Goal: Task Accomplishment & Management: Manage account settings

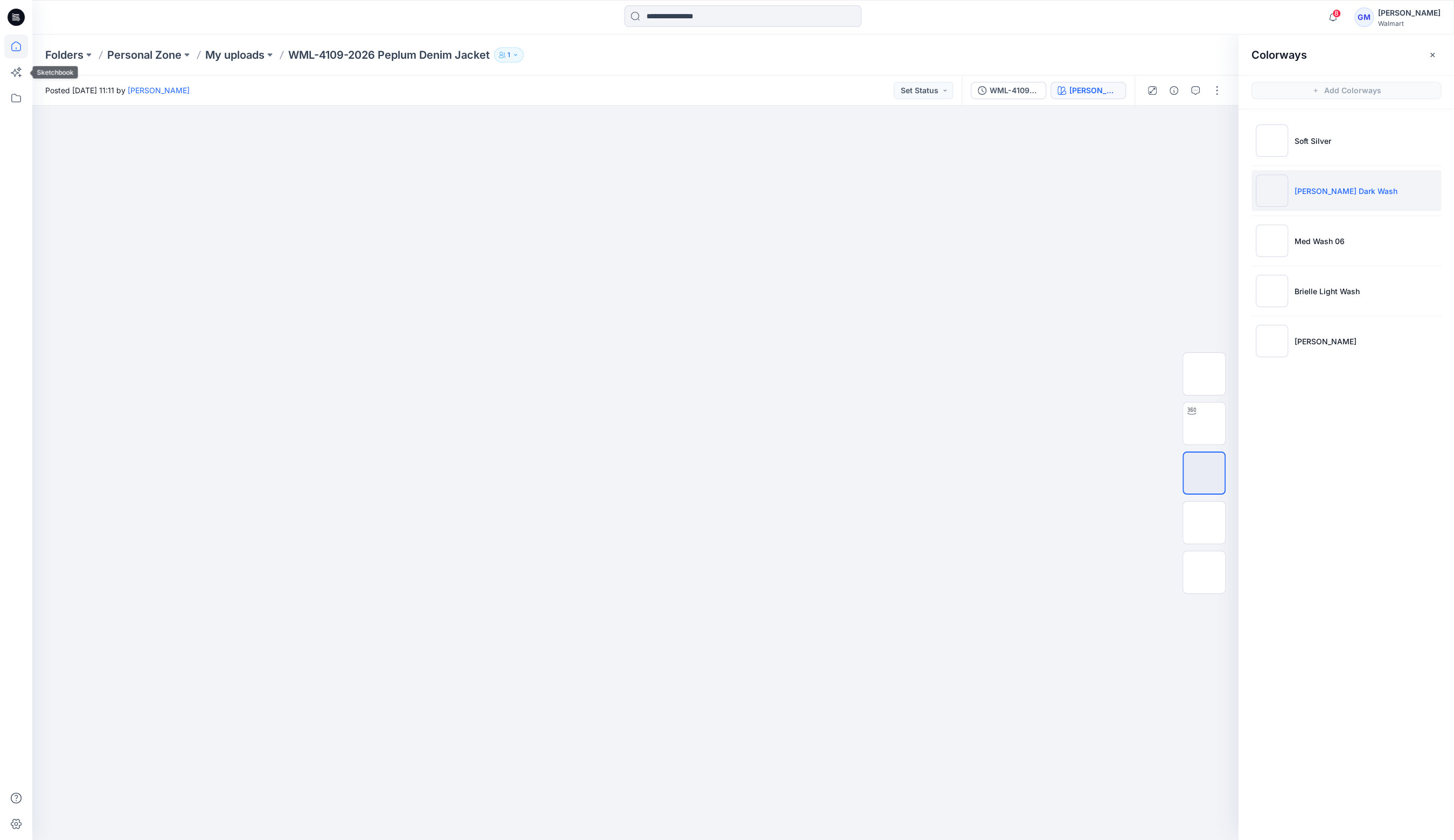
click at [16, 50] on icon at bounding box center [16, 46] width 10 height 10
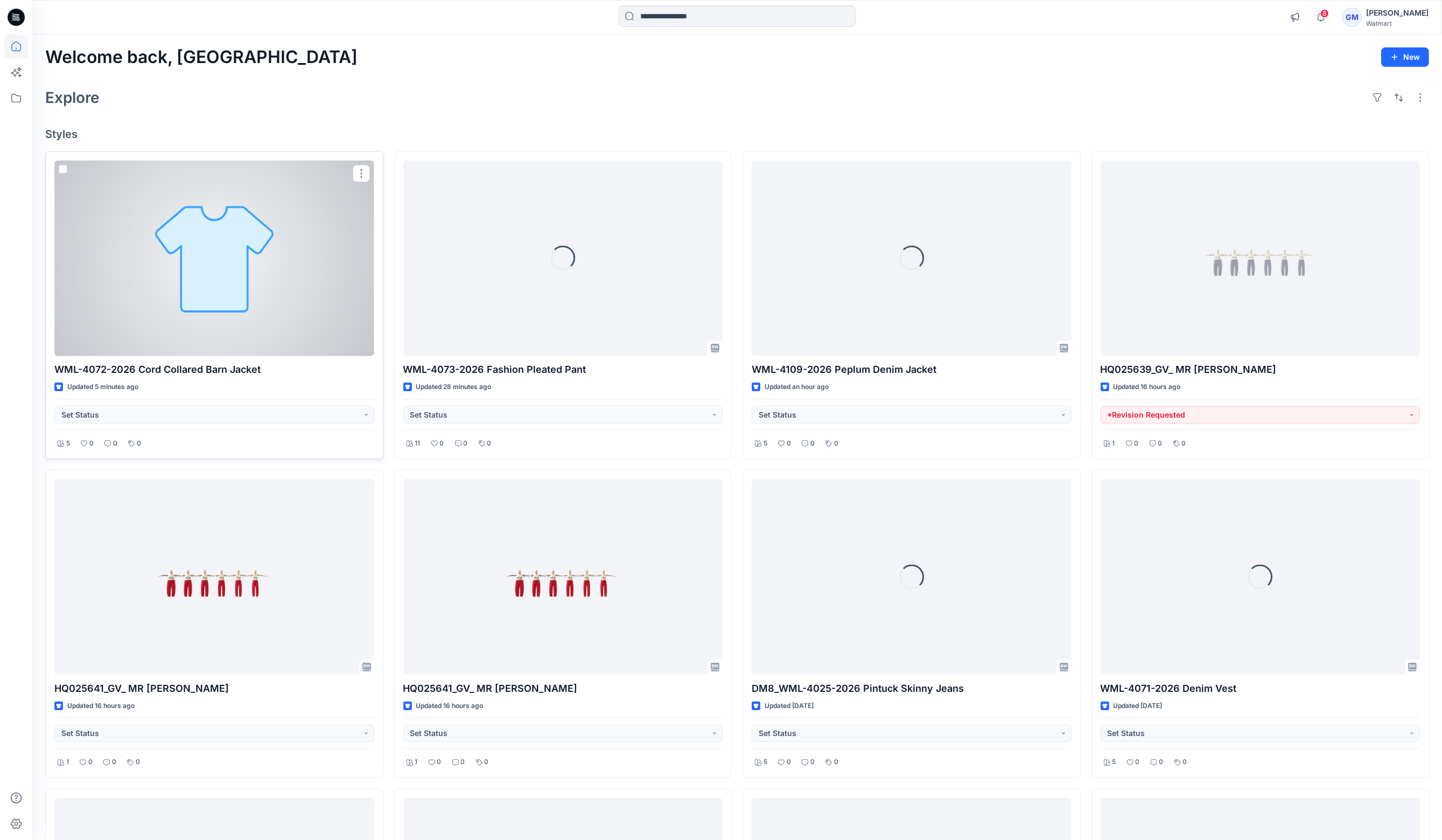
click at [151, 243] on div at bounding box center [214, 258] width 320 height 196
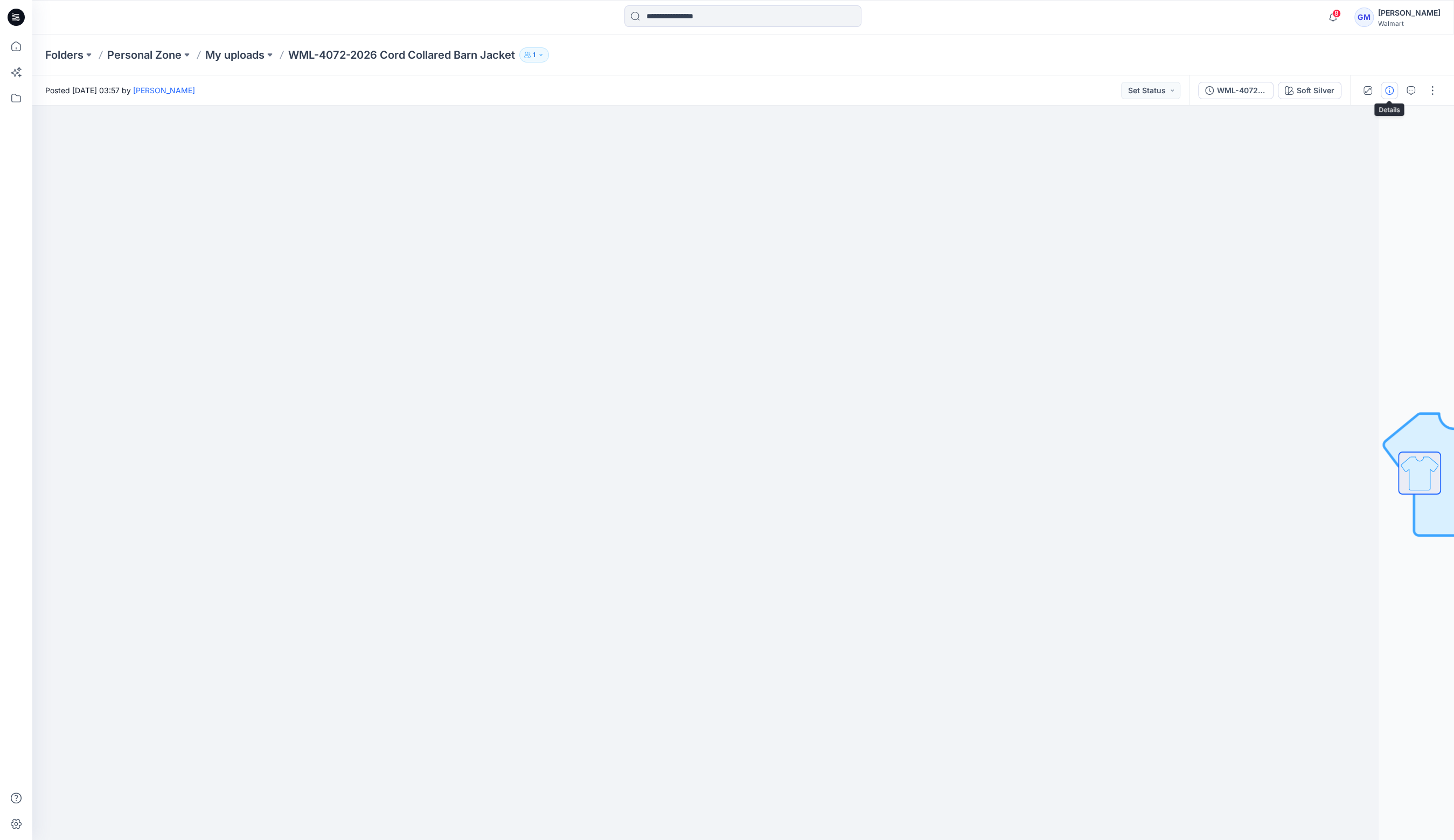
click at [1392, 87] on icon "button" at bounding box center [1389, 90] width 9 height 9
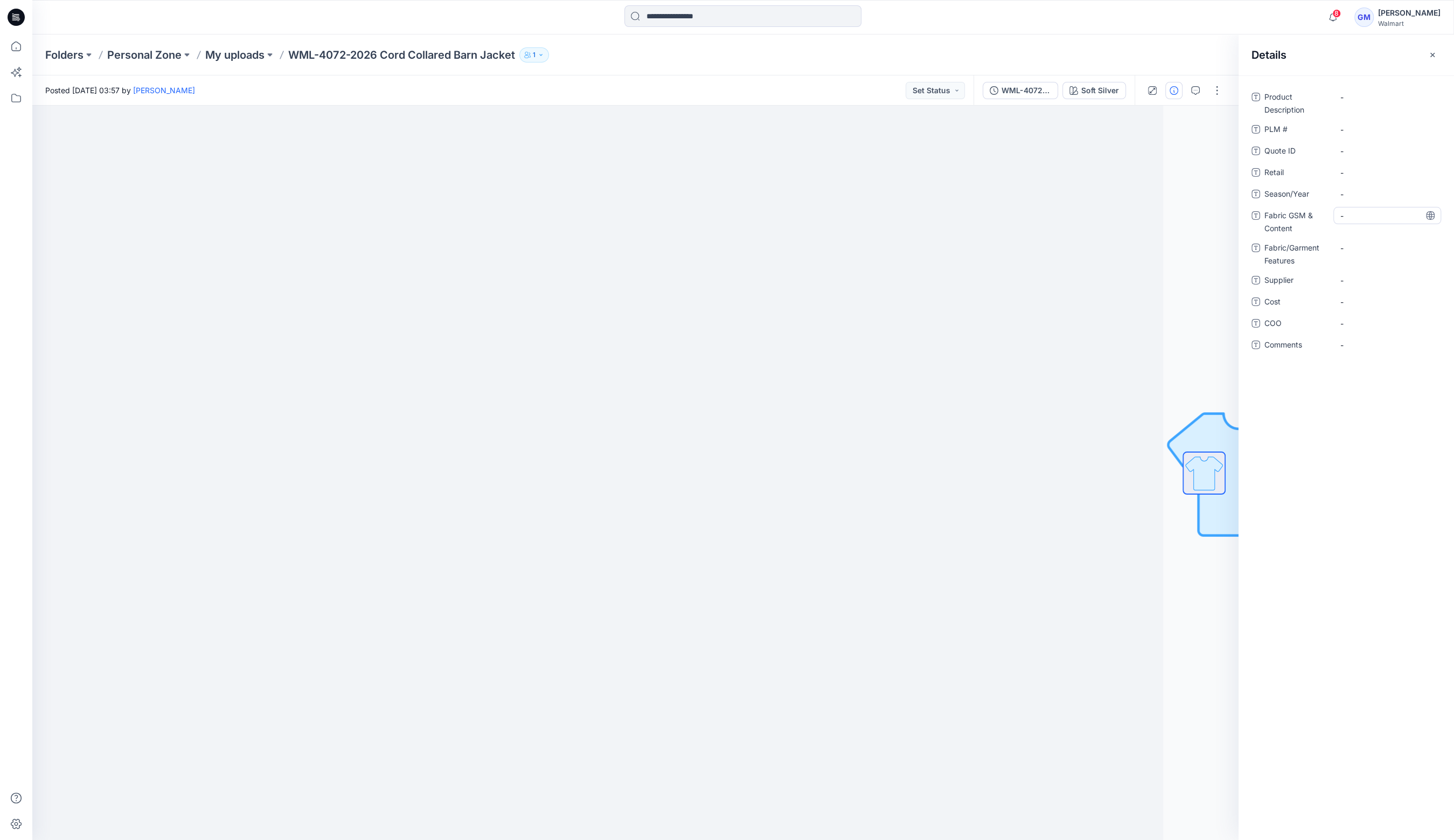
click at [1352, 220] on Content "-" at bounding box center [1387, 215] width 94 height 11
type textarea "**********"
click at [1352, 220] on Content "FBN252592 (Scoop Ladies S1 26 Deve) new Bhaskar 78% BCI Cotton 22% Tencel, 3/1 …" at bounding box center [1387, 224] width 94 height 34
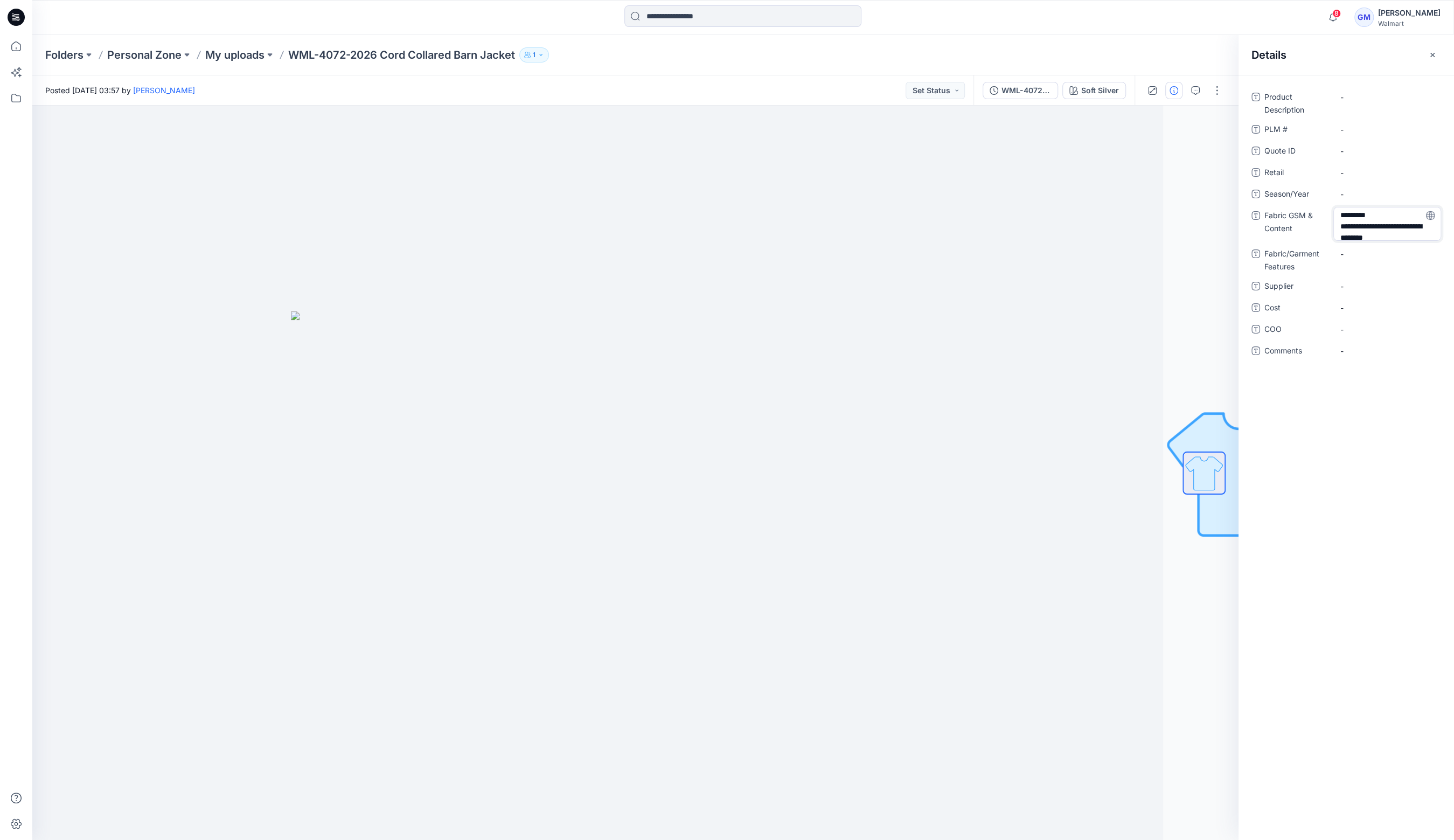
drag, startPoint x: 1405, startPoint y: 234, endPoint x: 1394, endPoint y: 212, distance: 24.6
click at [1394, 212] on textarea "**********" at bounding box center [1387, 223] width 108 height 34
type textarea "**********"
click at [1389, 224] on Content "FBN252592 - 78% BCI Cotton 22% Tencel, 3/1 RHT, 11.75oz" at bounding box center [1387, 224] width 94 height 34
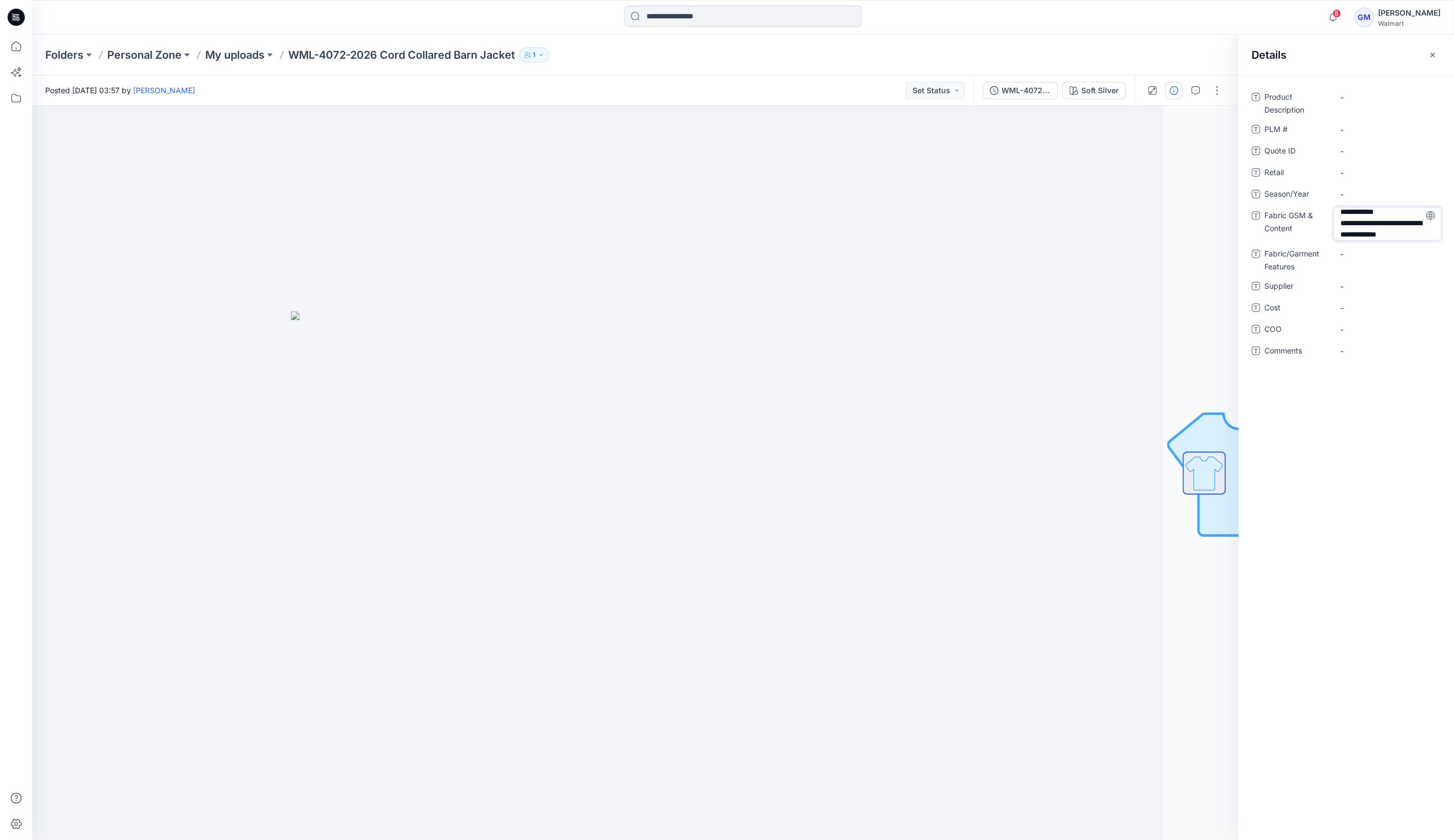
drag, startPoint x: 1365, startPoint y: 225, endPoint x: 1402, endPoint y: 224, distance: 37.0
click at [1402, 224] on textarea "**********" at bounding box center [1387, 223] width 108 height 34
type textarea "**********"
drag, startPoint x: 382, startPoint y: 54, endPoint x: 411, endPoint y: 56, distance: 29.1
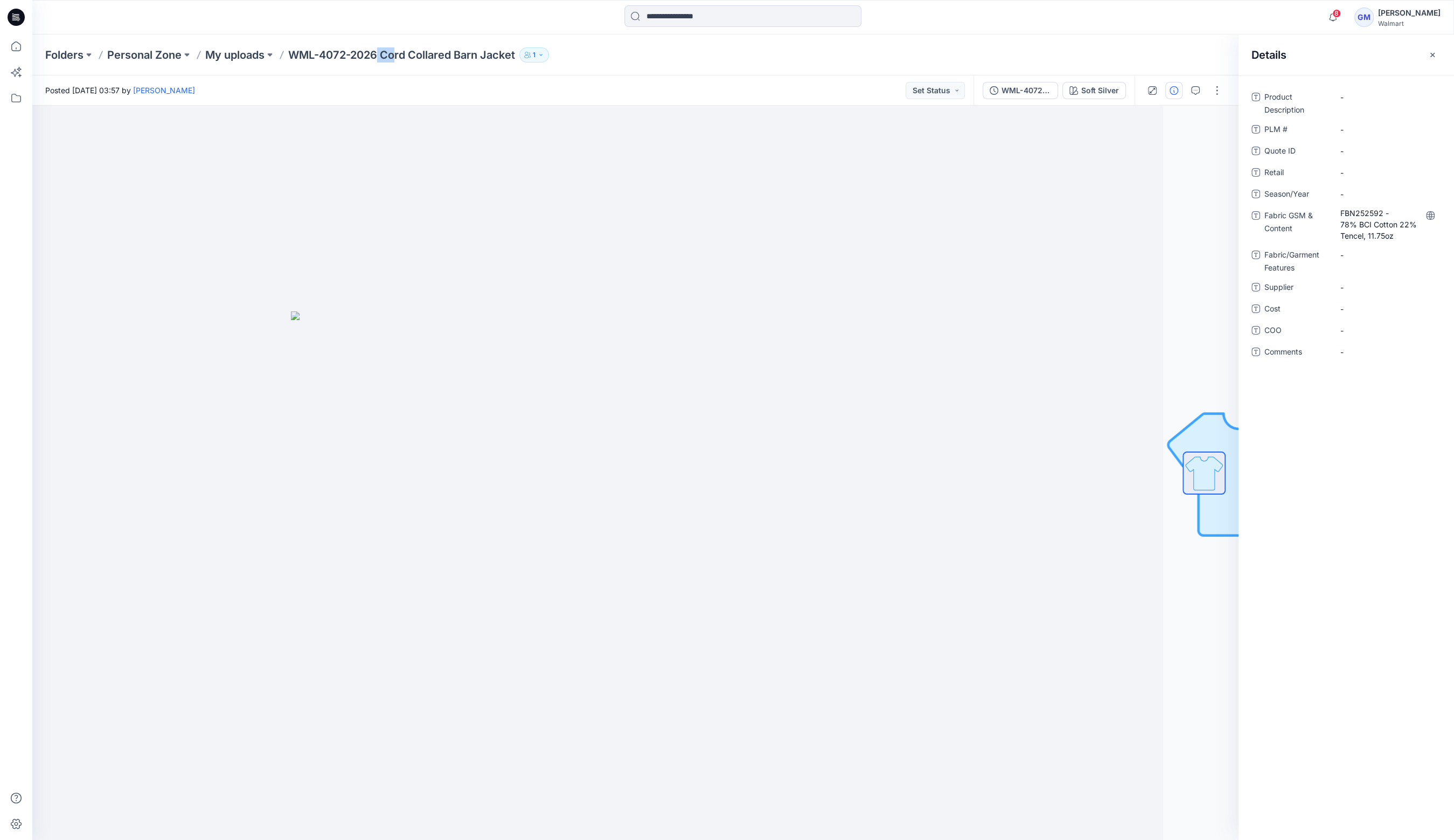
click at [396, 56] on p "WML-4072-2026 Cord Collared Barn Jacket" at bounding box center [401, 54] width 226 height 15
click at [466, 49] on p "WML-4072-2026 Cord Collared Barn Jacket" at bounding box center [401, 54] width 226 height 15
drag, startPoint x: 384, startPoint y: 50, endPoint x: 524, endPoint y: 61, distance: 140.4
click at [524, 61] on div "Folders Personal Zone My uploads WML-4072-2026 Cord Collared Barn Jacket 1" at bounding box center [701, 54] width 1312 height 15
copy div "Cord Collared Barn Jacket 1"
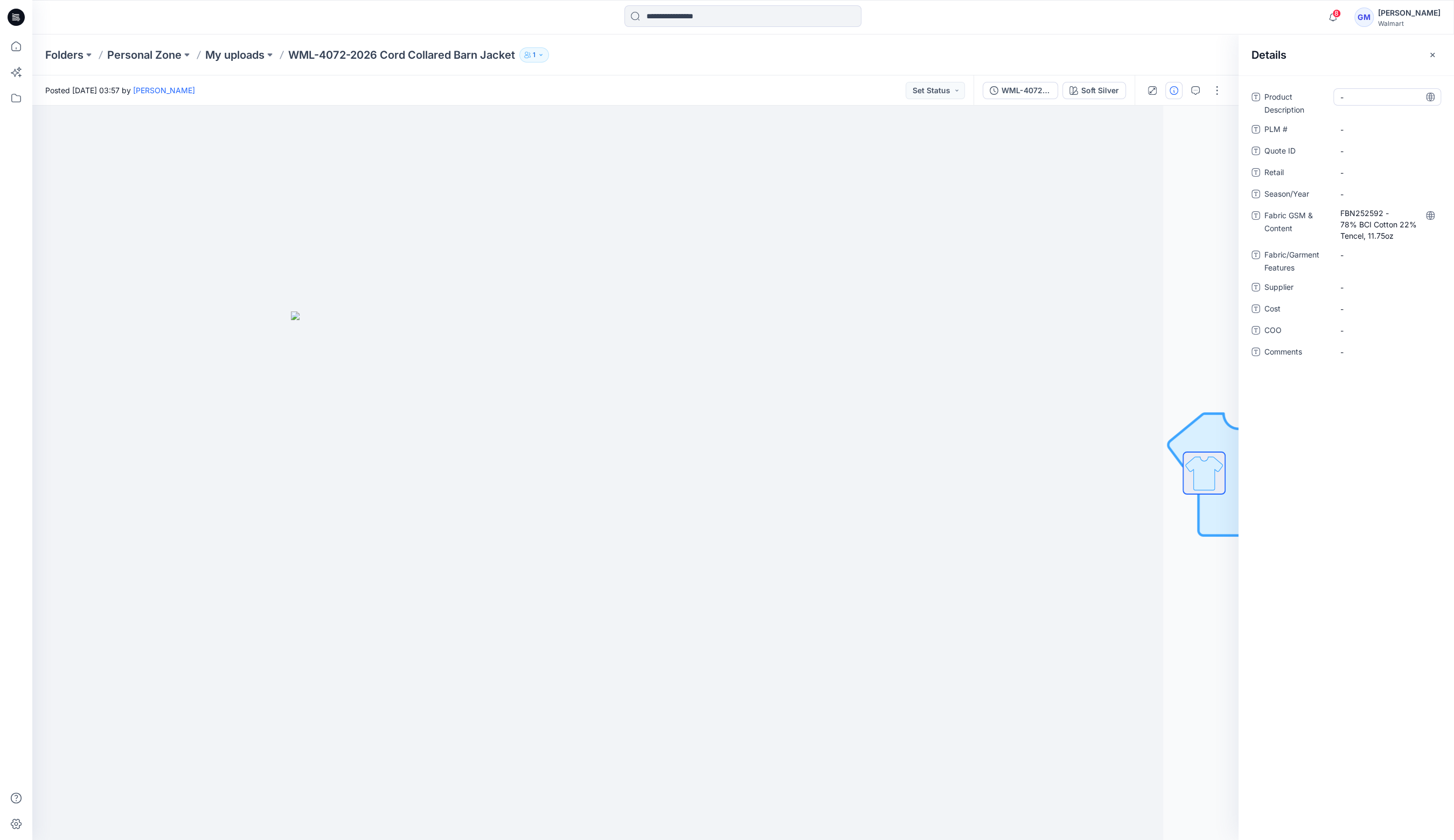
click at [1388, 99] on Description "-" at bounding box center [1387, 97] width 94 height 11
type textarea "**********"
click at [1385, 109] on Description "Cord Collared Barn Jacket" at bounding box center [1387, 106] width 94 height 34
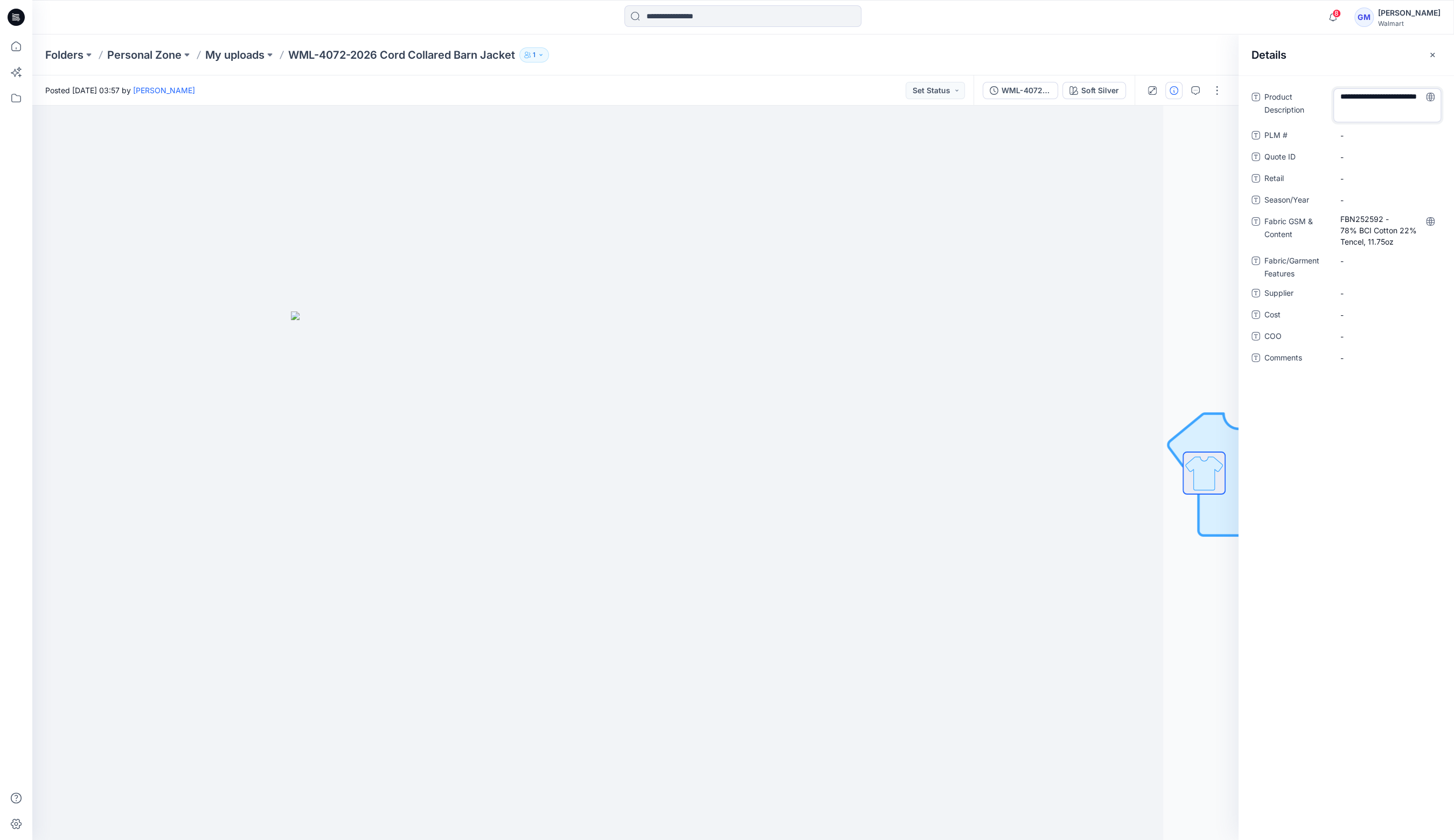
drag, startPoint x: 1373, startPoint y: 111, endPoint x: 1683, endPoint y: 318, distance: 372.8
click at [1453, 318] on html "8 Notifications Your style WML-4073-2026 Fashion Pleated Pant has been updated …" at bounding box center [727, 420] width 1454 height 840
type textarea "**********"
click at [1375, 179] on div "-" at bounding box center [1387, 172] width 108 height 17
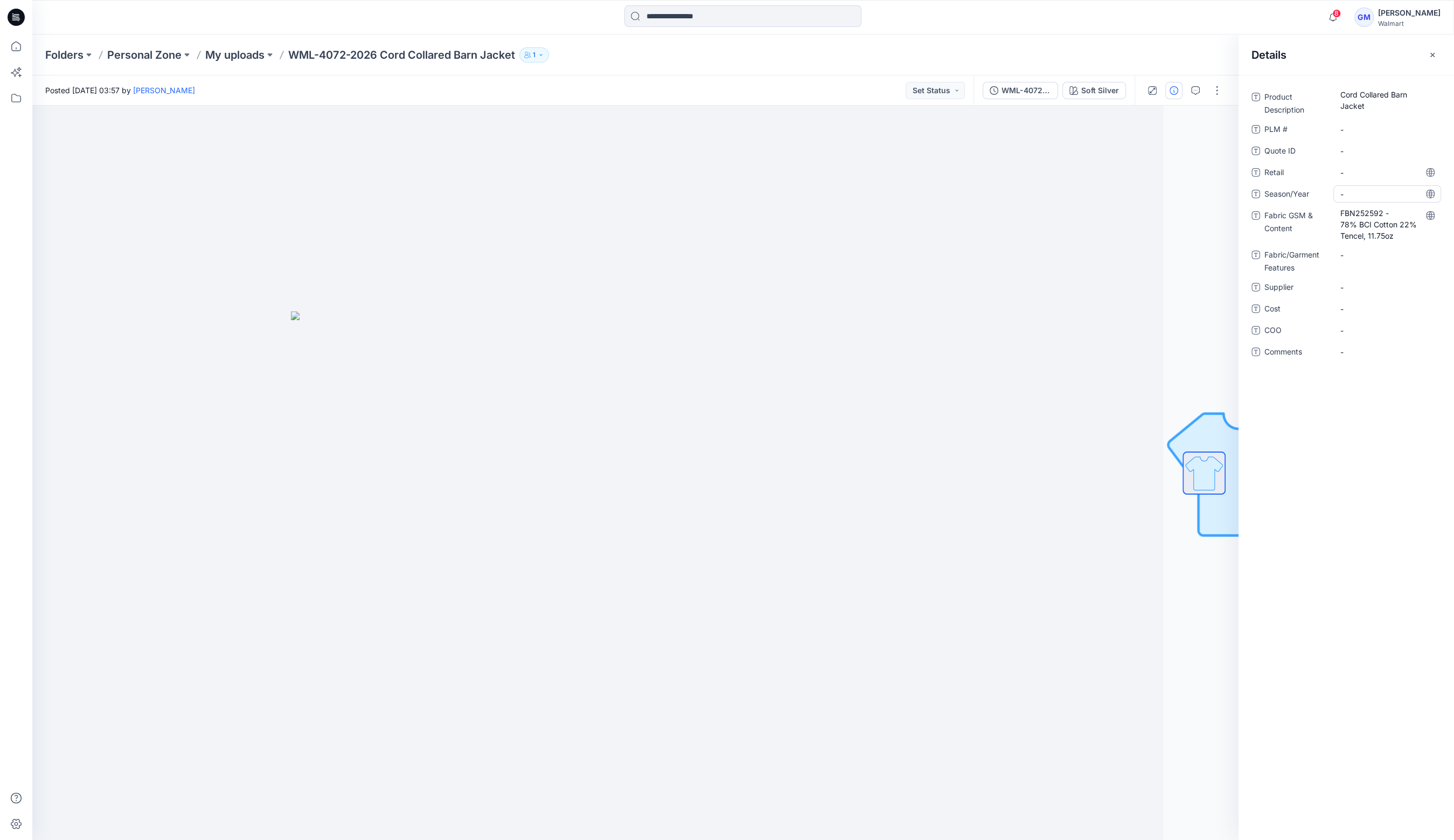
click at [1371, 195] on span "-" at bounding box center [1387, 194] width 94 height 11
type textarea "**********"
click at [1386, 286] on span "-" at bounding box center [1387, 287] width 94 height 11
type textarea "****"
click at [1370, 331] on span "-" at bounding box center [1387, 330] width 94 height 11
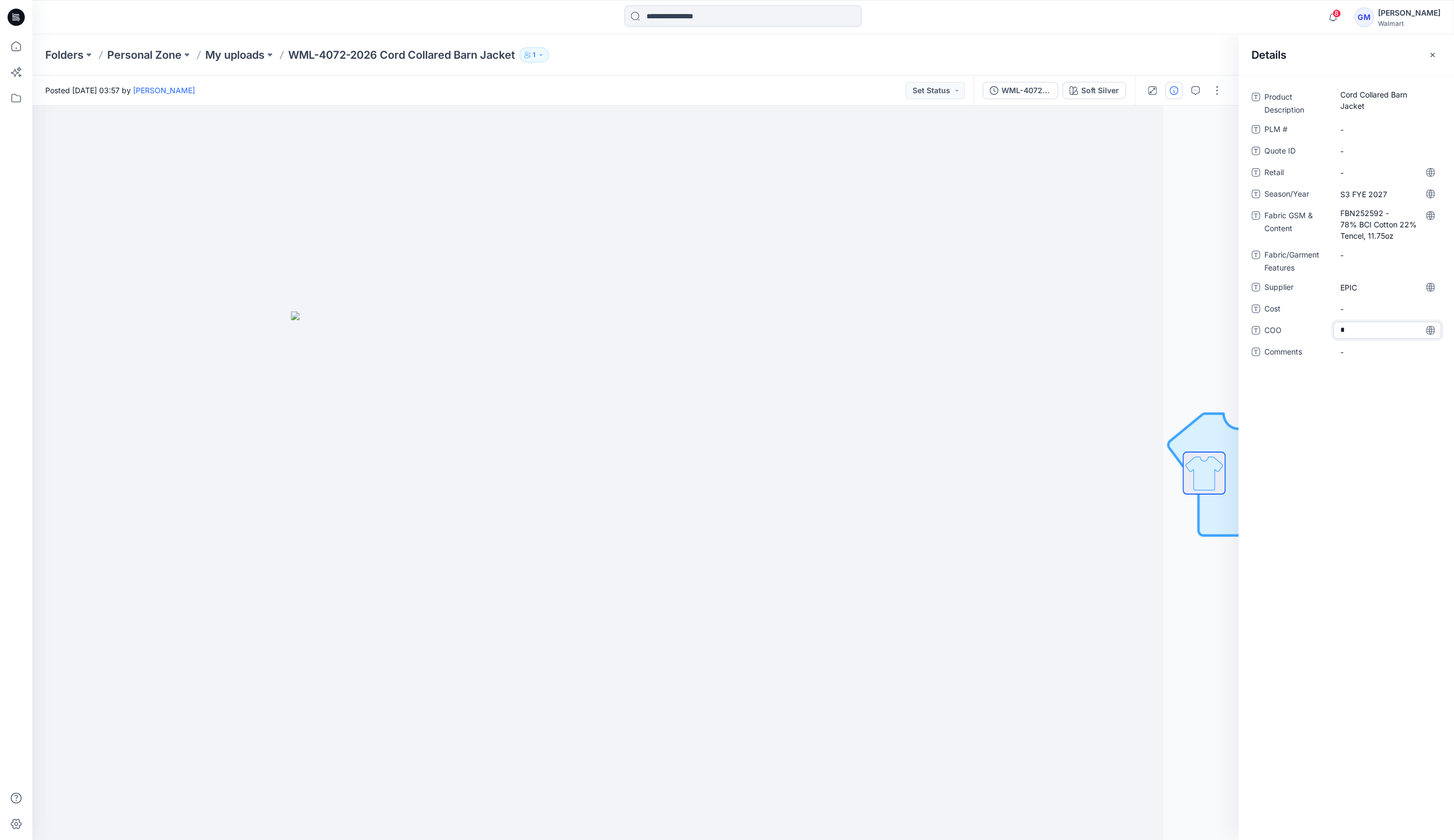
type textarea "**"
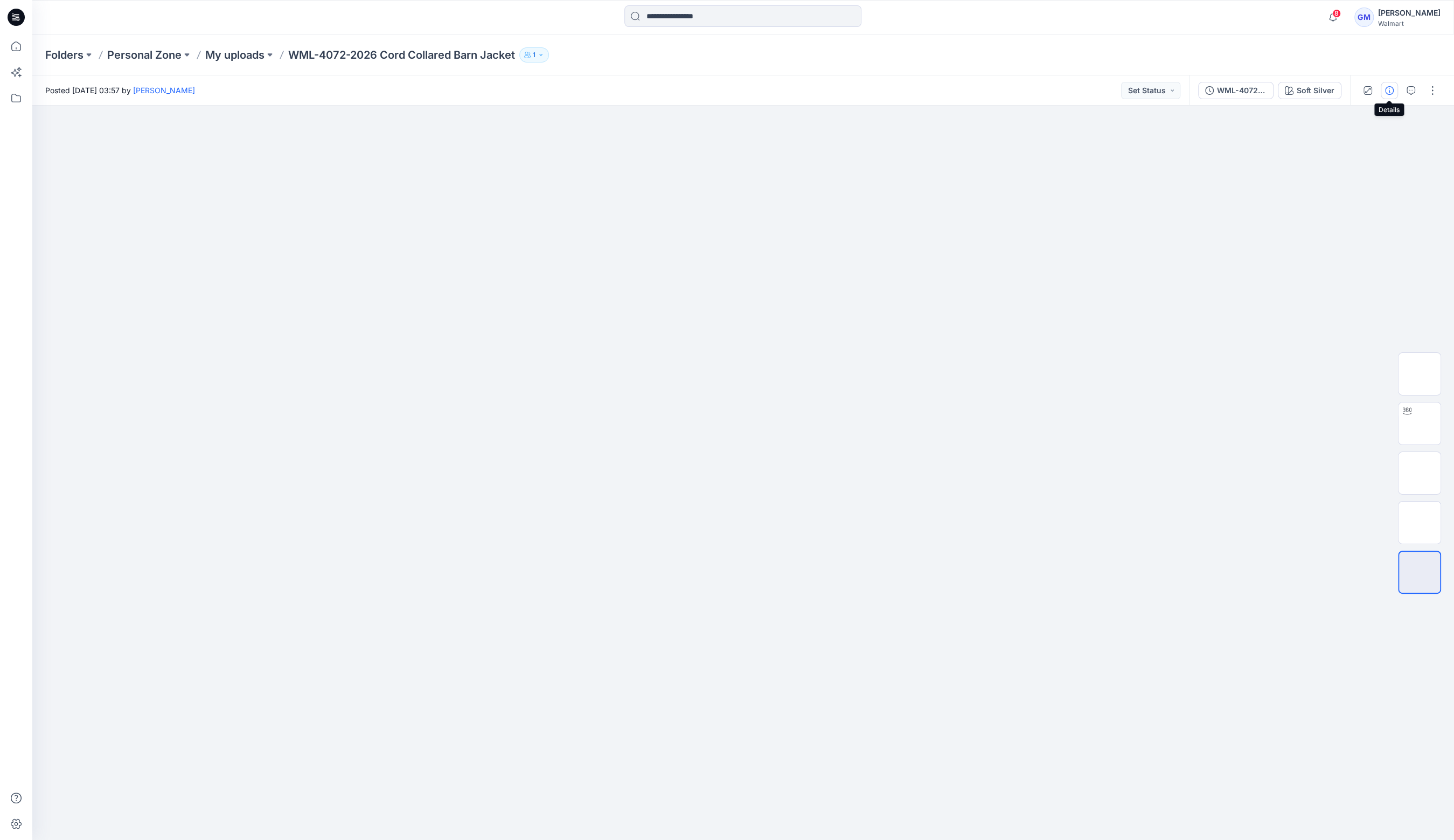
click at [1381, 88] on button "button" at bounding box center [1389, 90] width 17 height 17
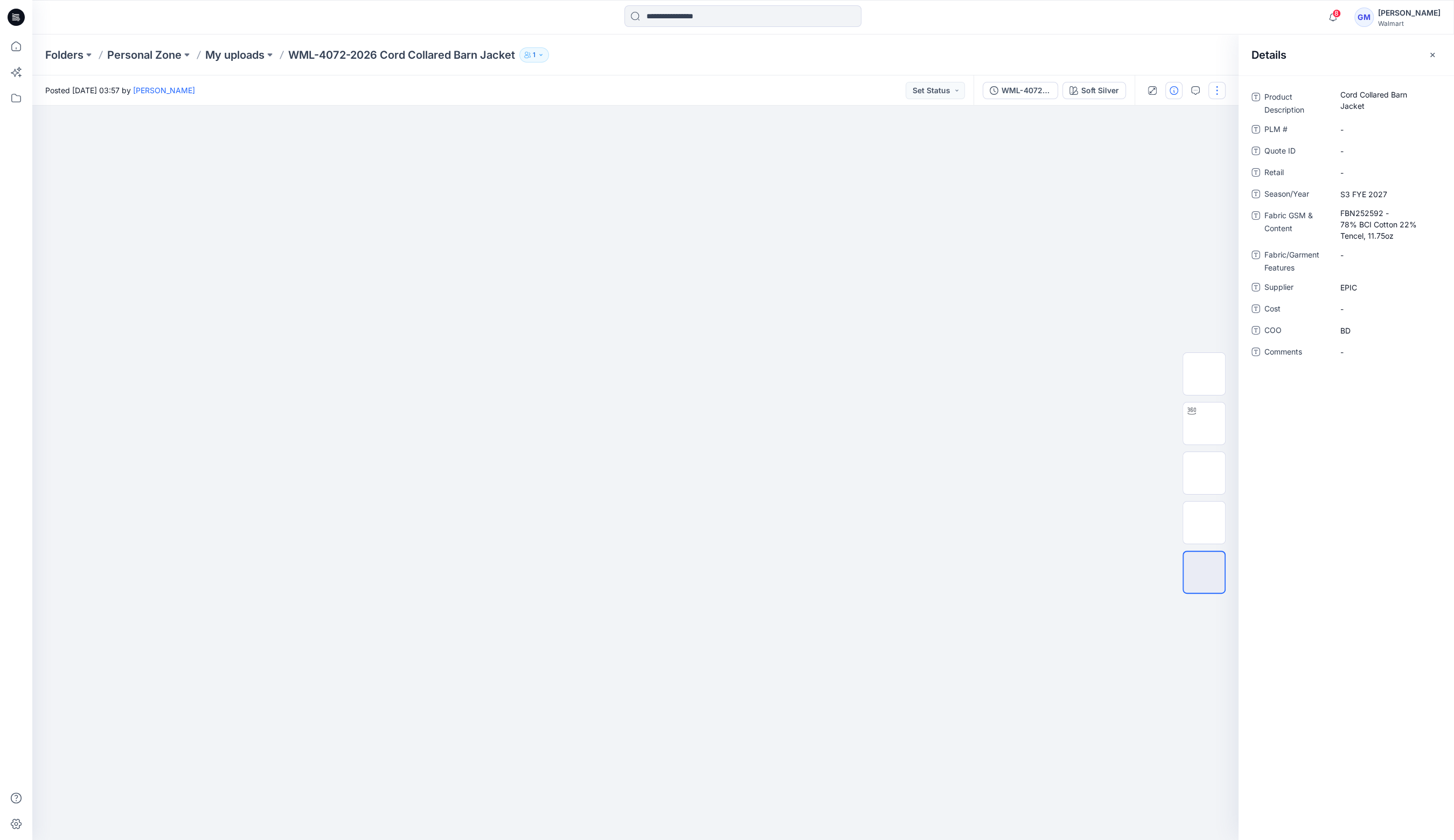
click at [1224, 91] on button "button" at bounding box center [1216, 90] width 17 height 17
click at [1181, 144] on button "Edit" at bounding box center [1171, 145] width 99 height 20
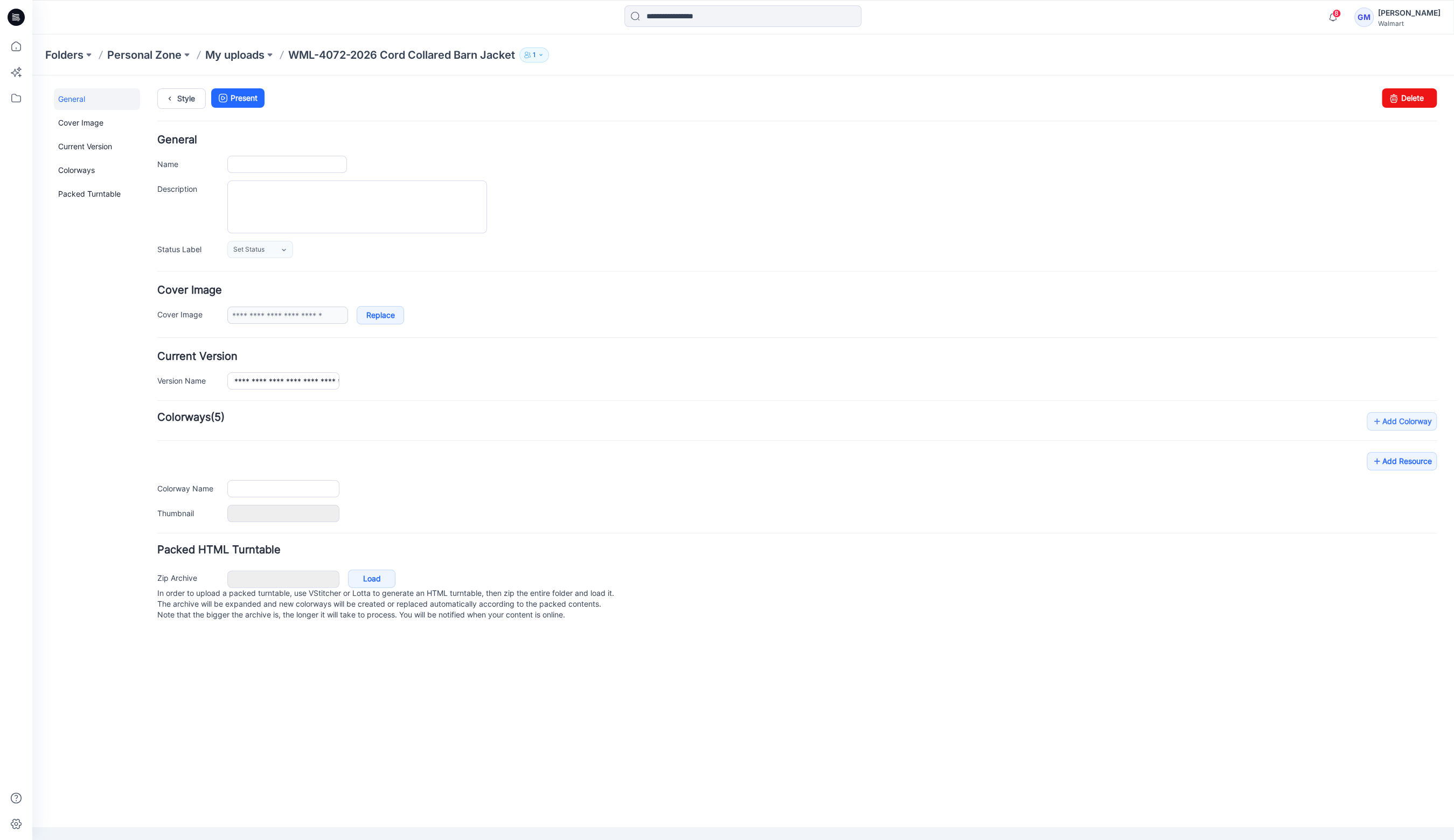
type input "**********"
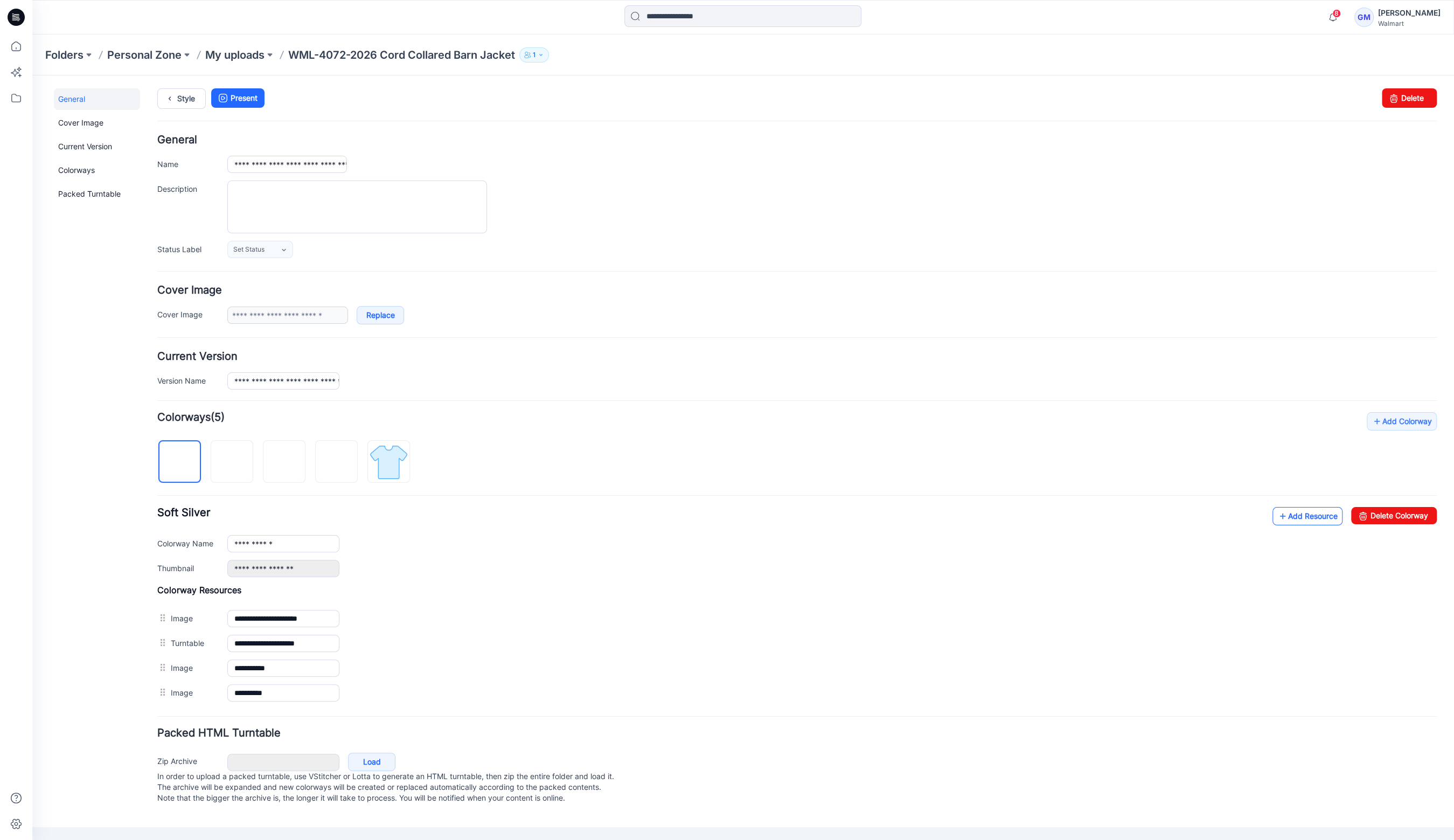
click at [1291, 512] on link "Add Resource" at bounding box center [1307, 516] width 70 height 19
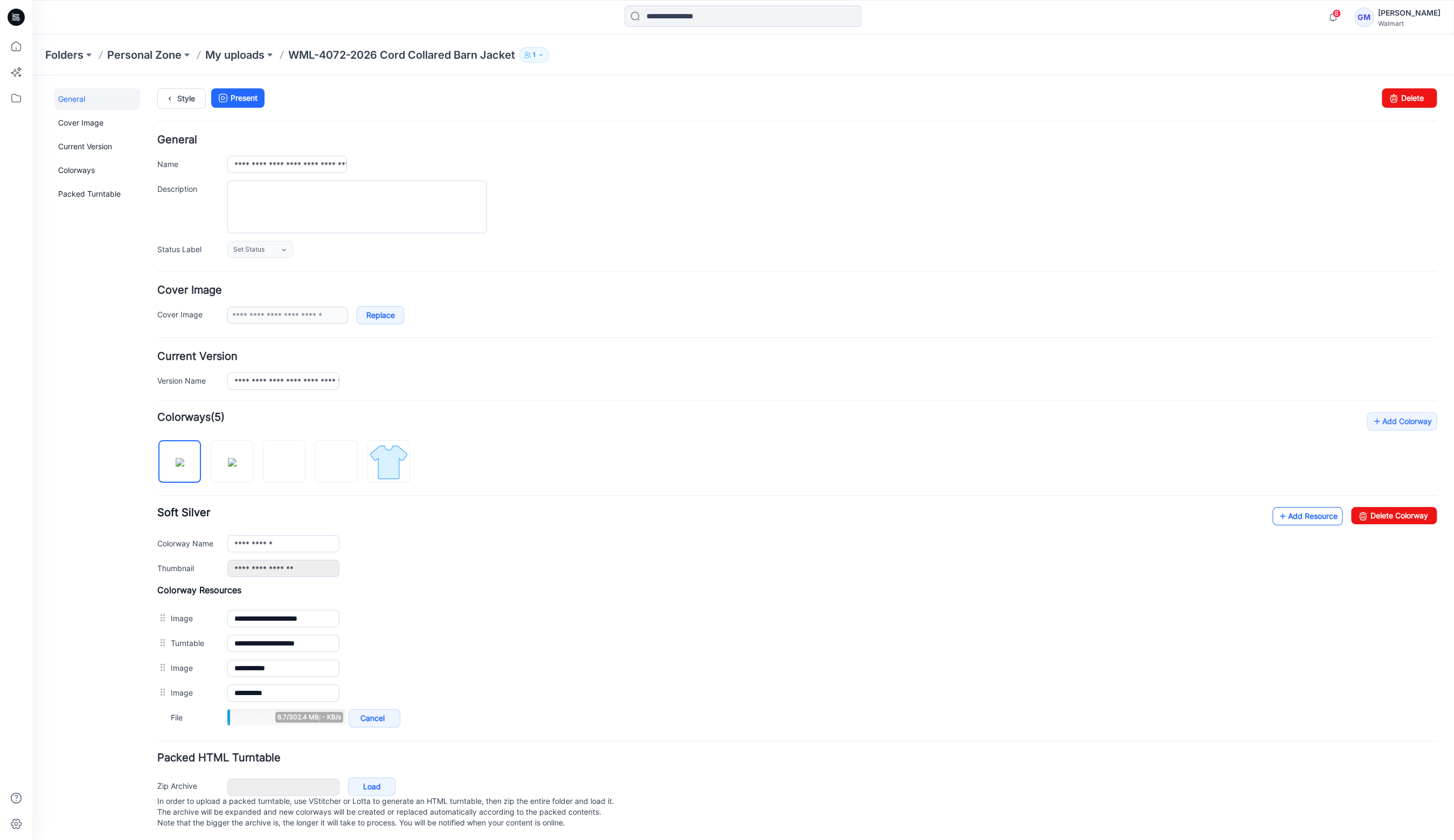
click at [1284, 519] on link "Add Resource" at bounding box center [1307, 516] width 70 height 19
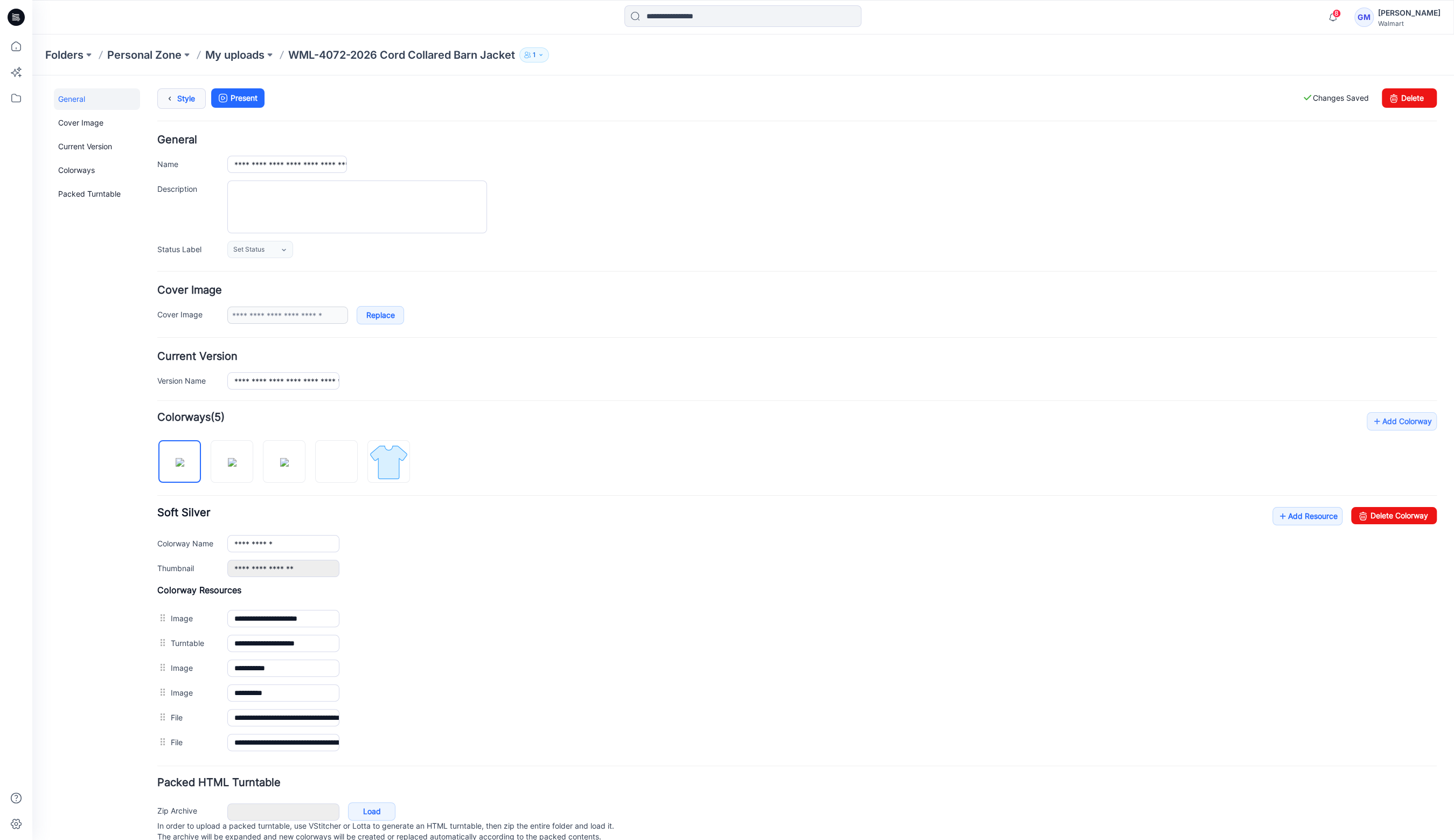
click at [188, 95] on link "Style" at bounding box center [181, 98] width 48 height 21
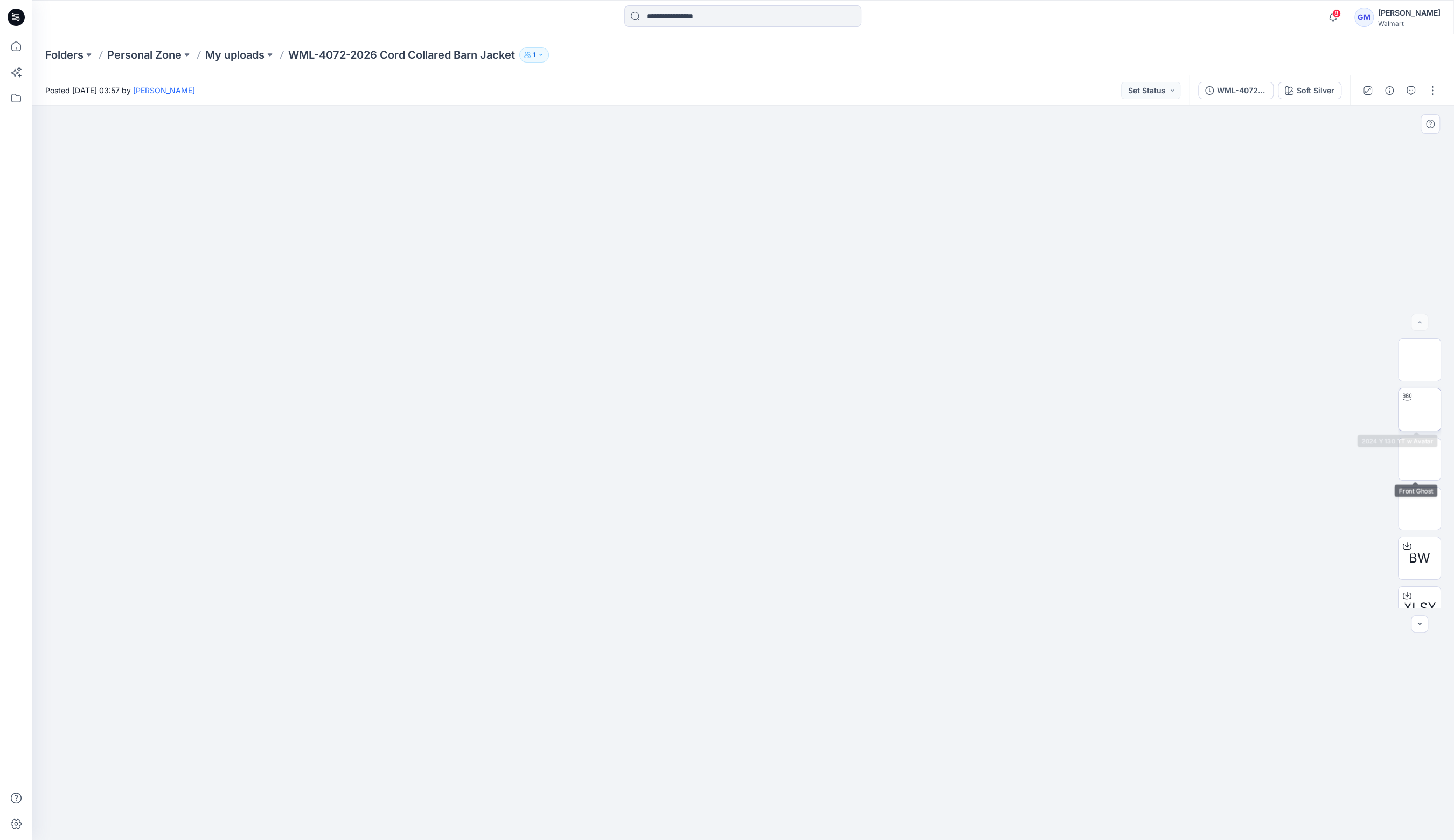
click at [1419, 409] on img at bounding box center [1419, 409] width 0 height 0
drag, startPoint x: 736, startPoint y: 828, endPoint x: 901, endPoint y: 735, distance: 189.4
click at [259, 829] on div at bounding box center [743, 472] width 1421 height 734
click at [1419, 459] on img at bounding box center [1419, 459] width 0 height 0
click at [1419, 508] on img at bounding box center [1419, 508] width 0 height 0
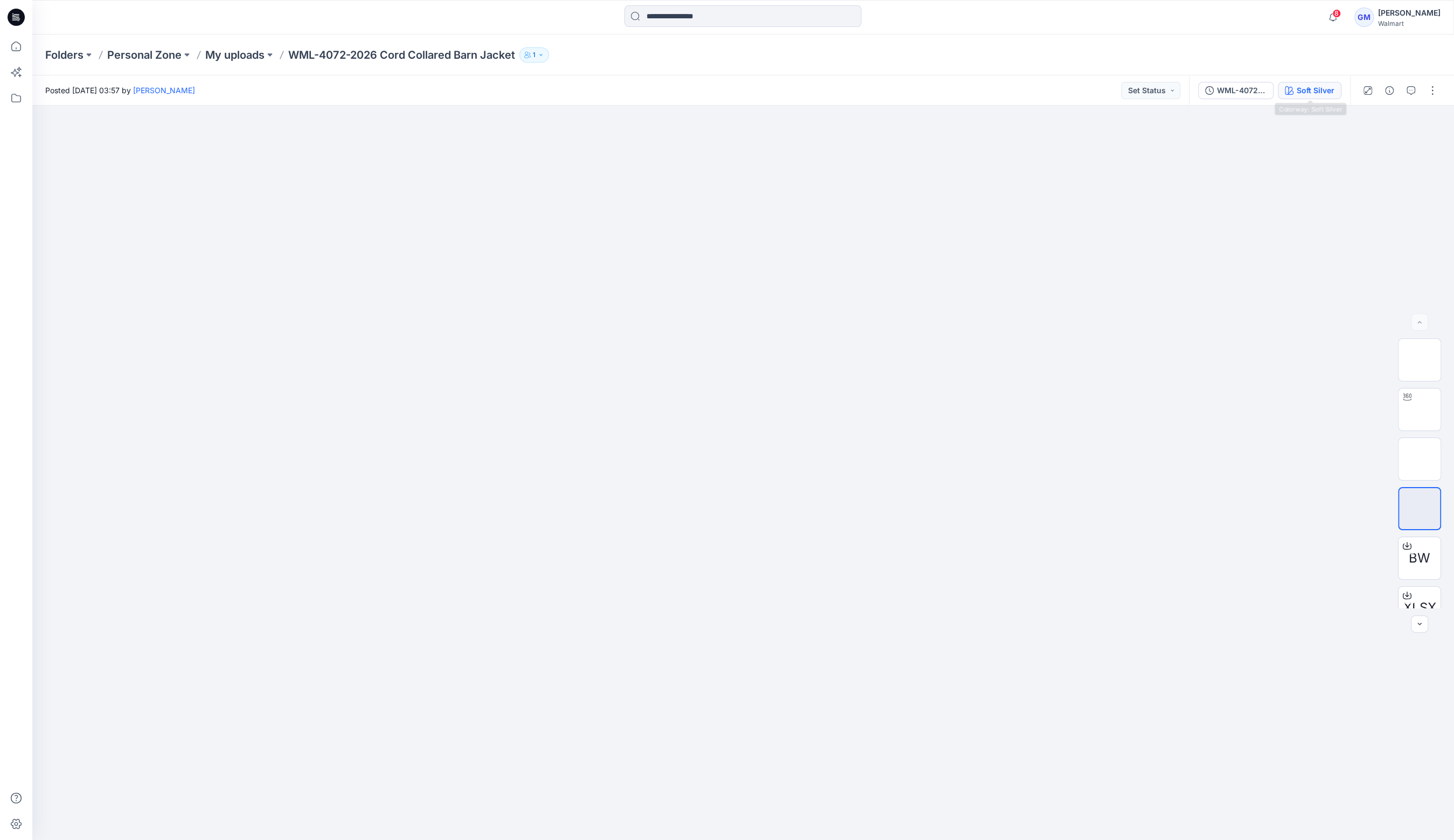
click at [1295, 86] on button "Soft Silver" at bounding box center [1310, 90] width 63 height 17
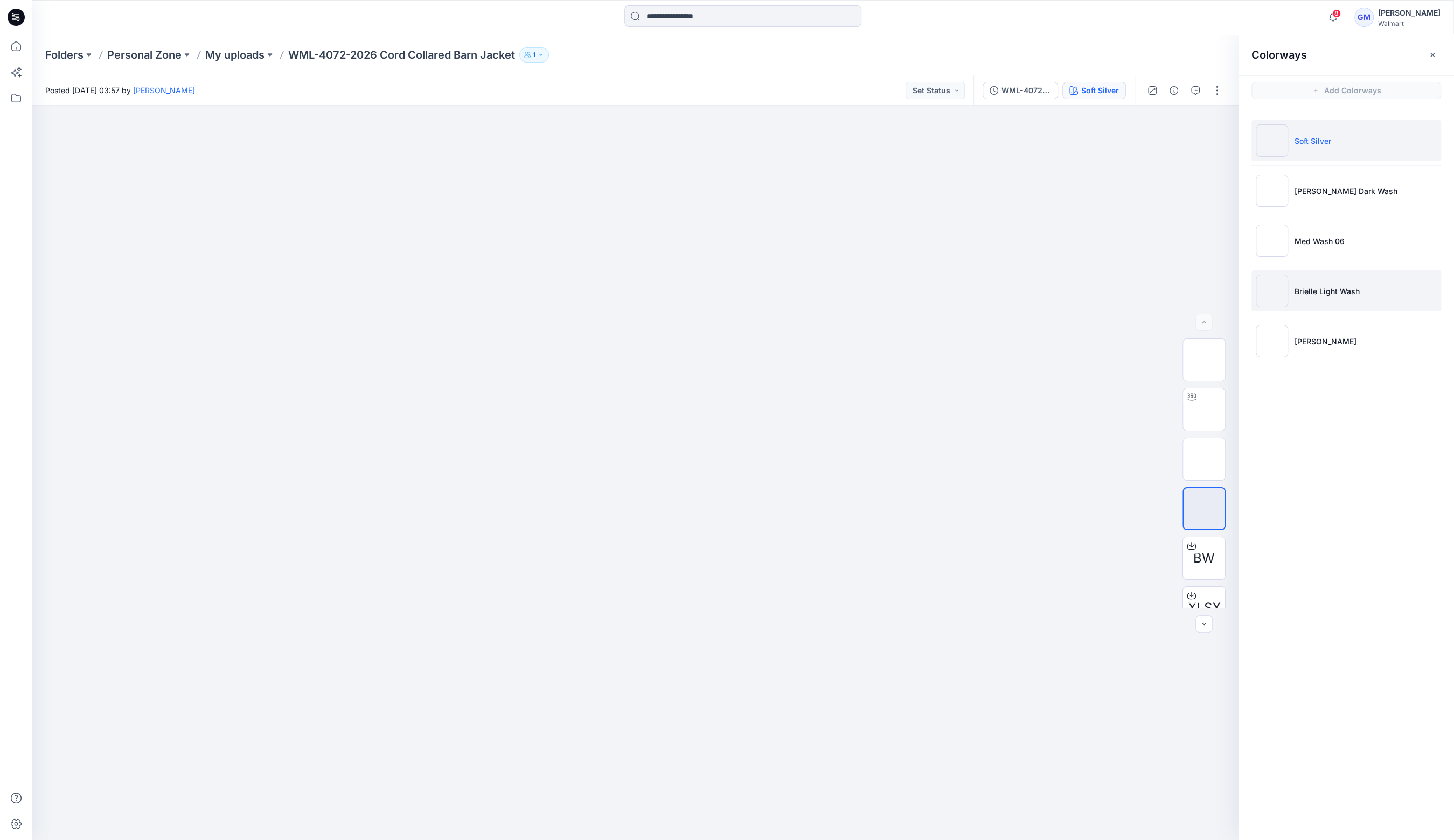
click at [1324, 302] on li "Brielle Light Wash" at bounding box center [1346, 291] width 190 height 41
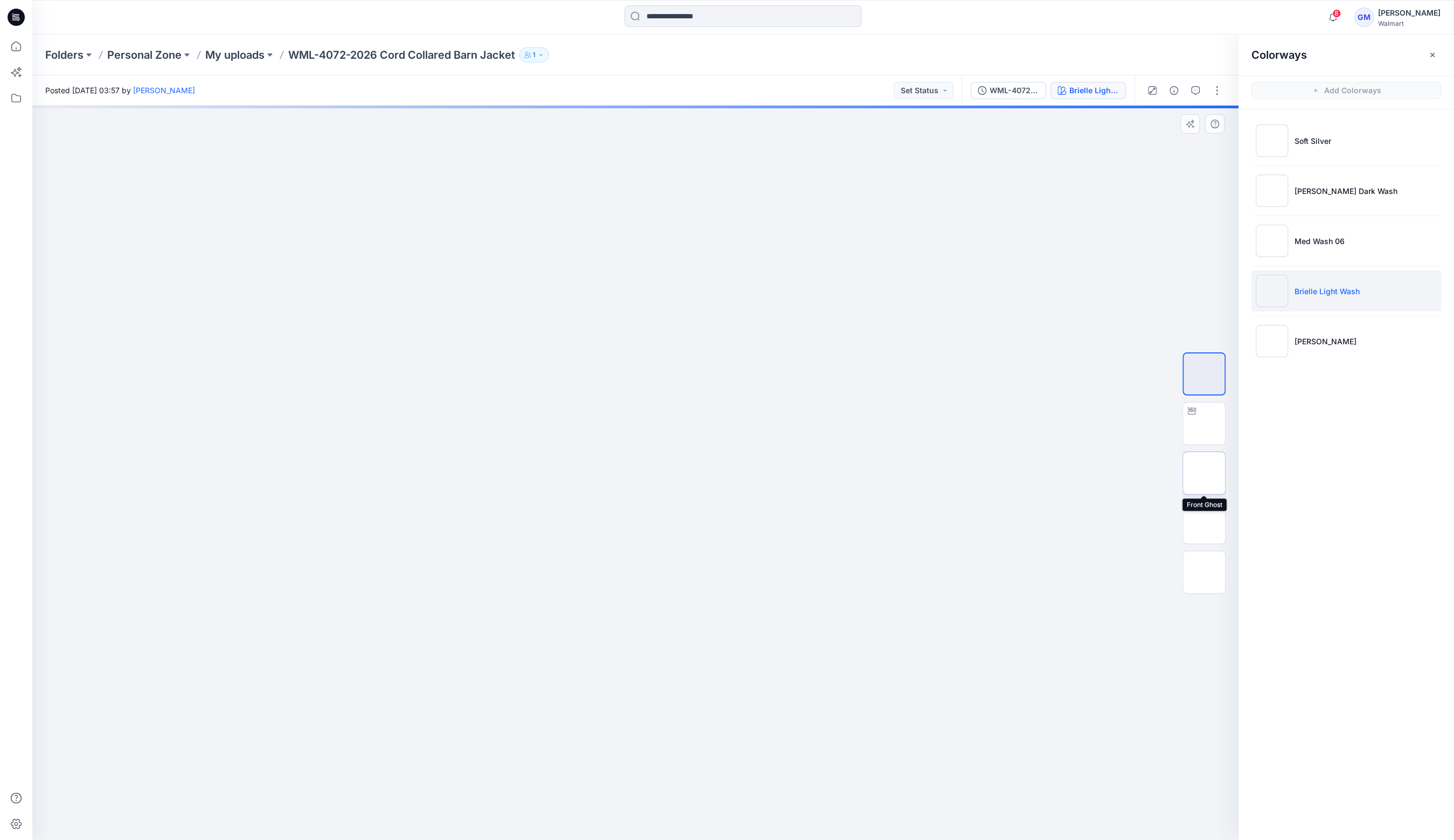
click at [1204, 472] on img at bounding box center [1204, 472] width 0 height 0
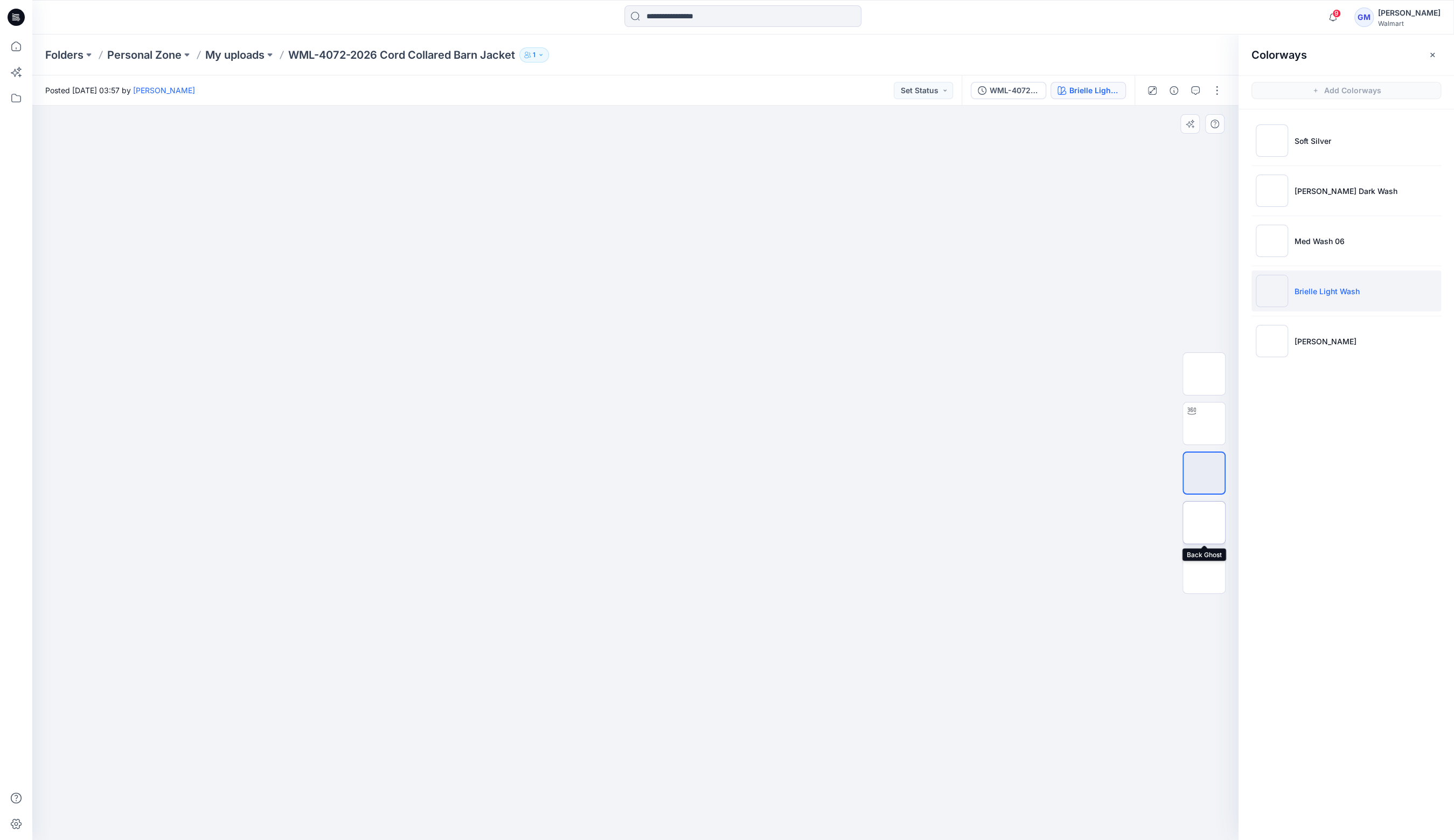
click at [1204, 523] on img at bounding box center [1204, 523] width 0 height 0
click at [22, 37] on icon at bounding box center [16, 46] width 24 height 24
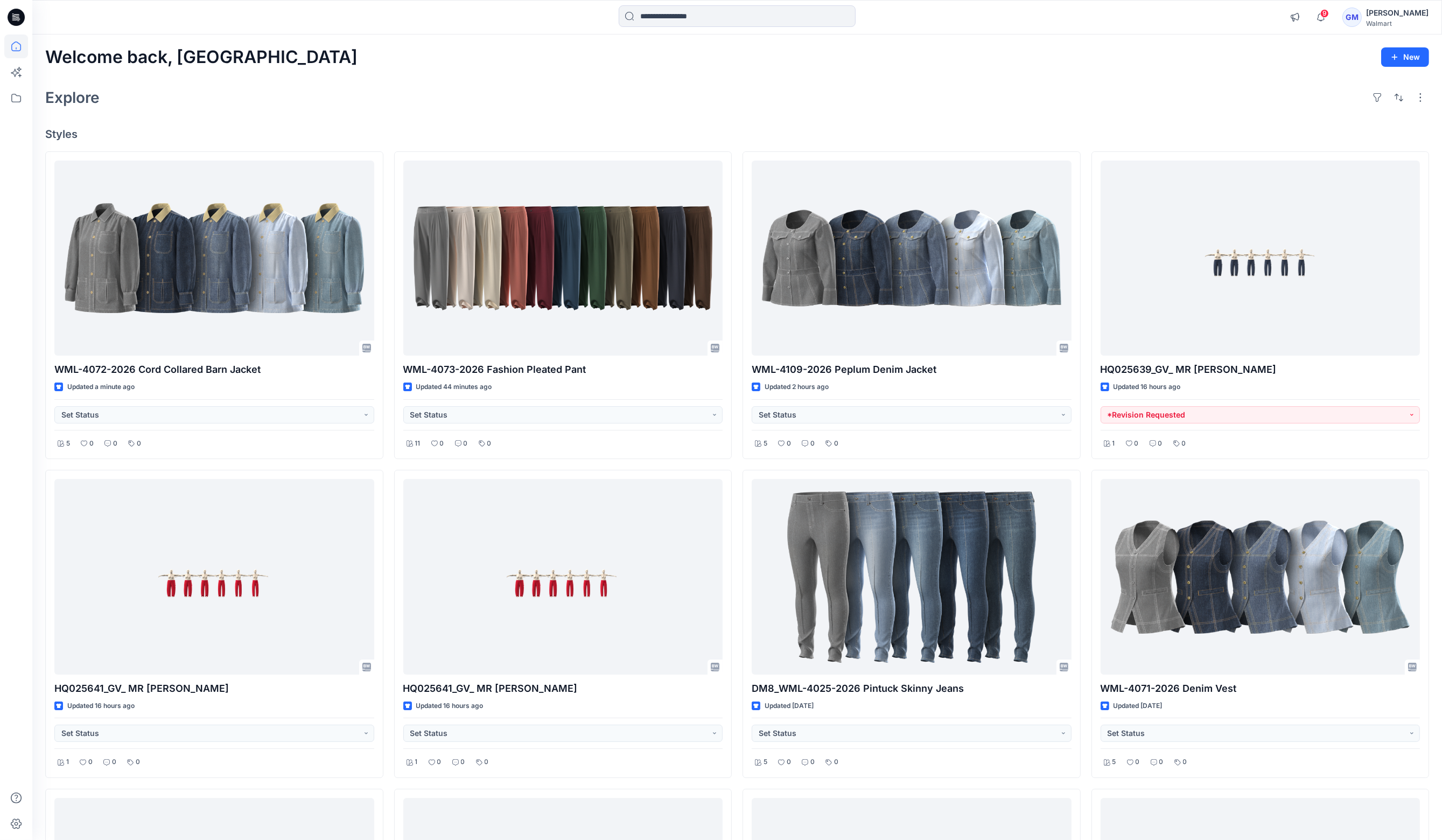
click at [578, 71] on div "Welcome back, Gayan New Explore Styles WML-4072-2026 Cord Collared Barn Jacket …" at bounding box center [737, 591] width 1410 height 1114
click at [650, 104] on div "Explore" at bounding box center [737, 98] width 1385 height 26
click at [737, 14] on input at bounding box center [737, 16] width 237 height 22
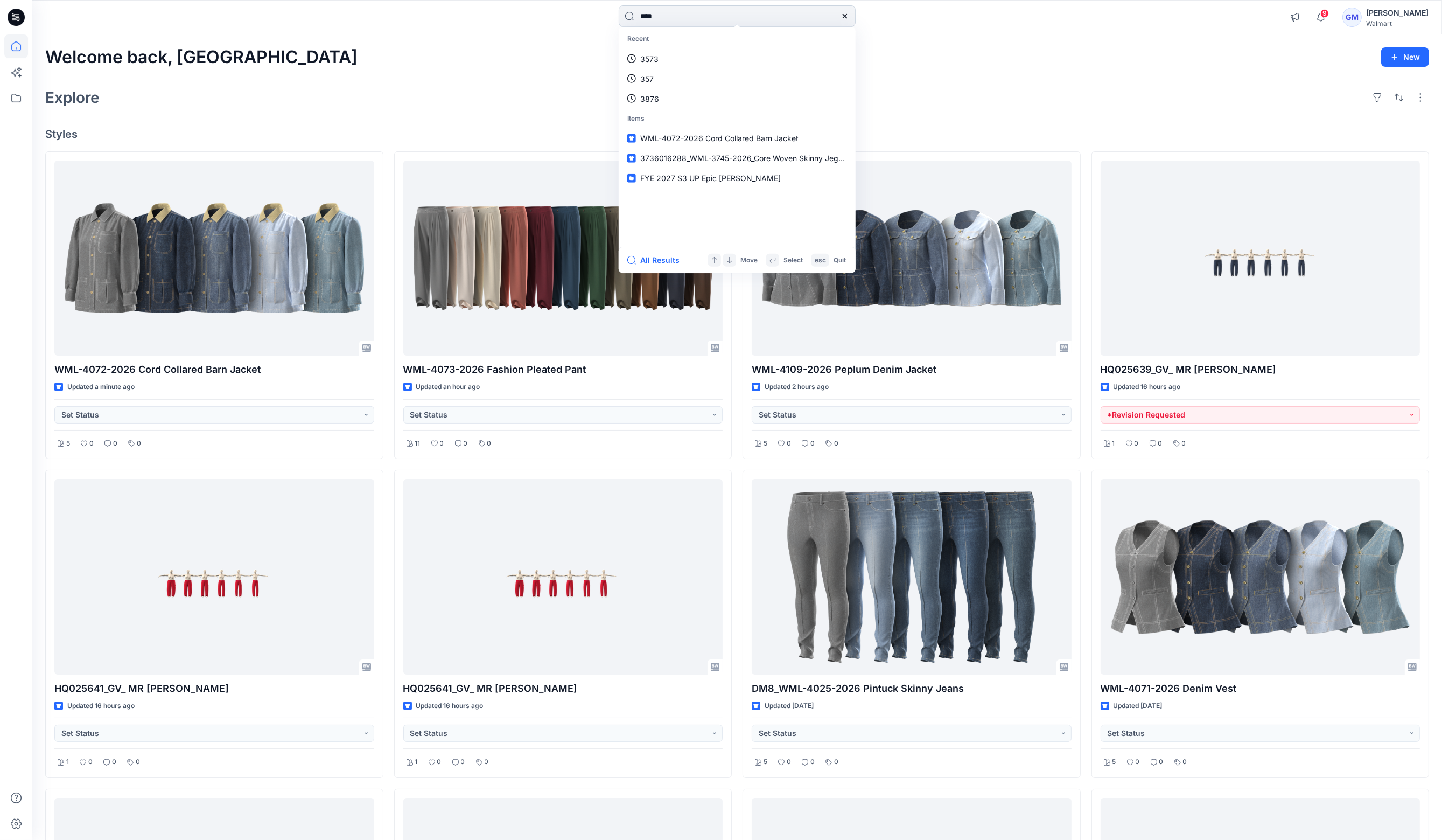
type input "****"
click at [716, 52] on p "WML- 3901 -2026 Pleated Trousers" at bounding box center [704, 57] width 127 height 11
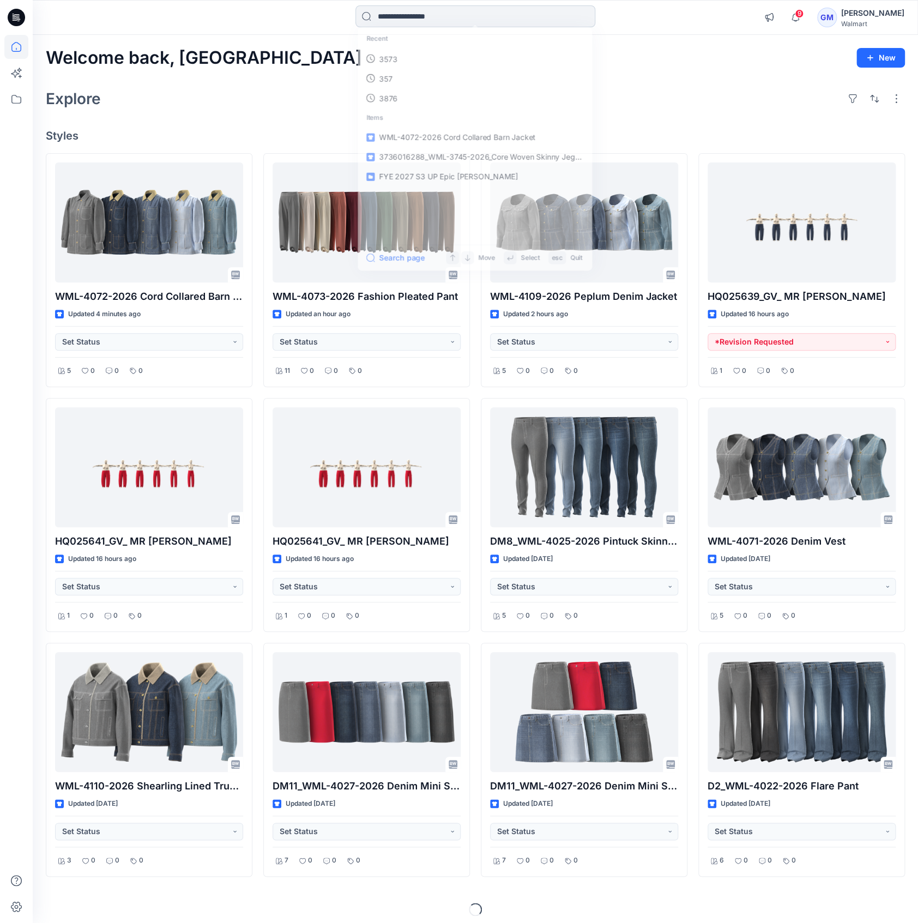
click at [452, 16] on input at bounding box center [475, 16] width 240 height 22
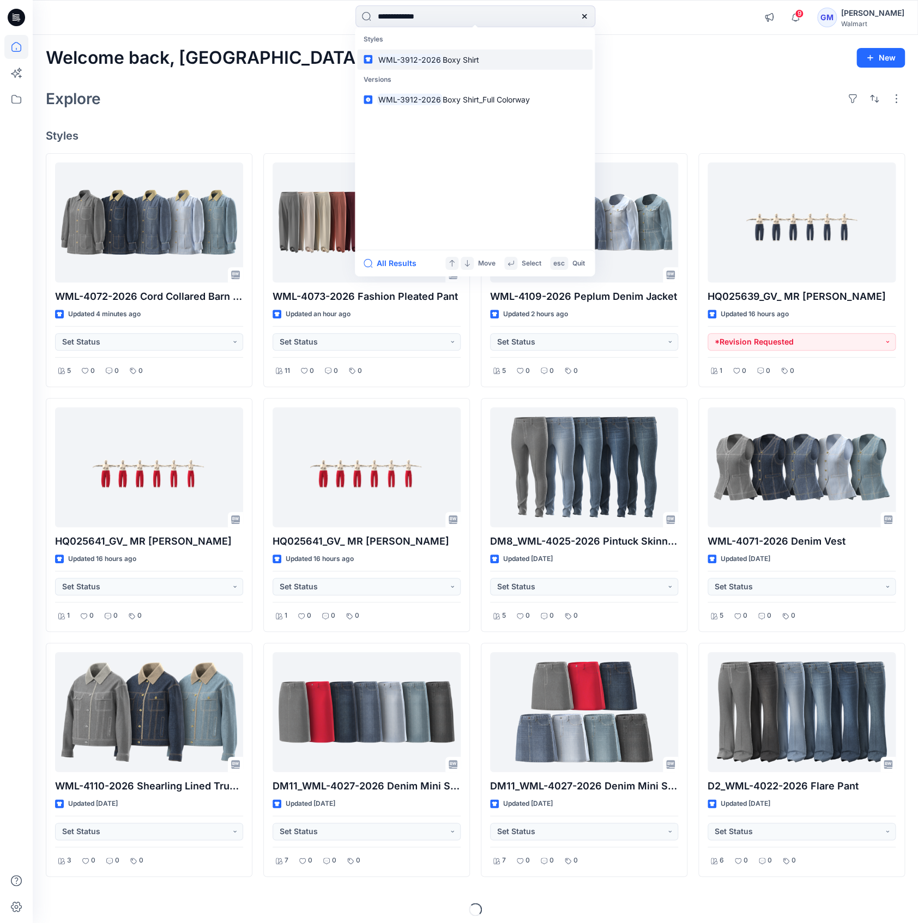
type input "**********"
click at [435, 63] on mark "WML-3912-2026" at bounding box center [410, 59] width 66 height 13
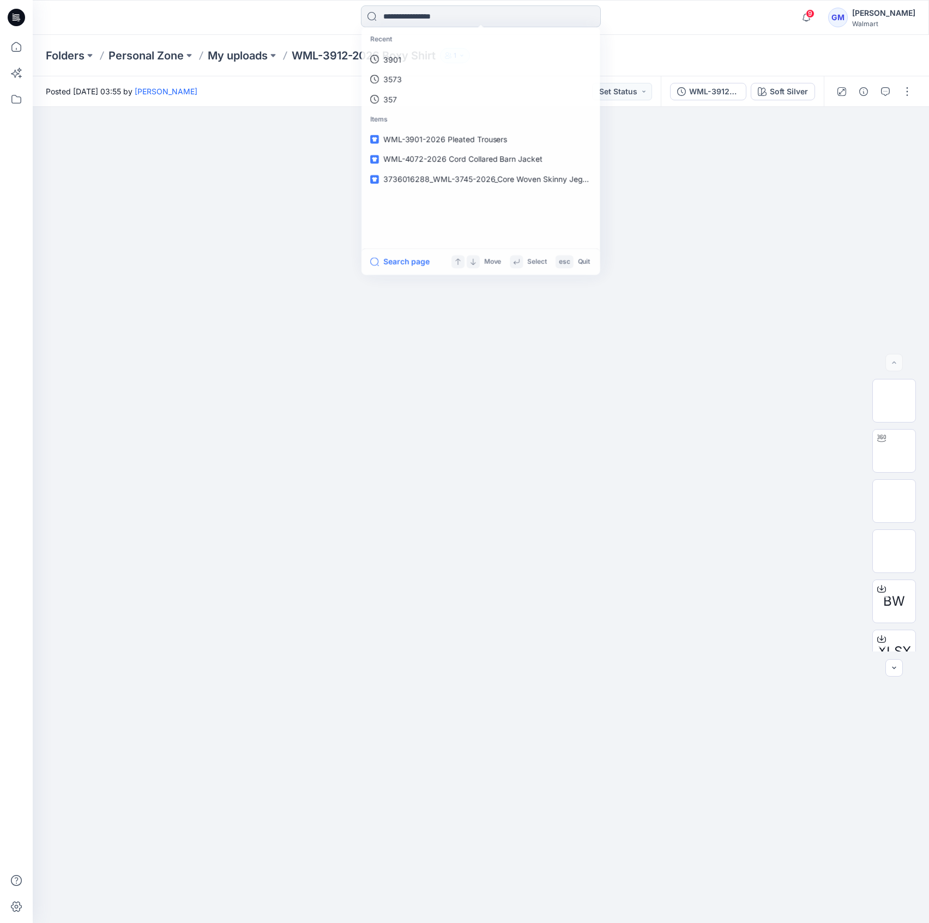
click at [498, 17] on input at bounding box center [481, 16] width 240 height 22
type input "**********"
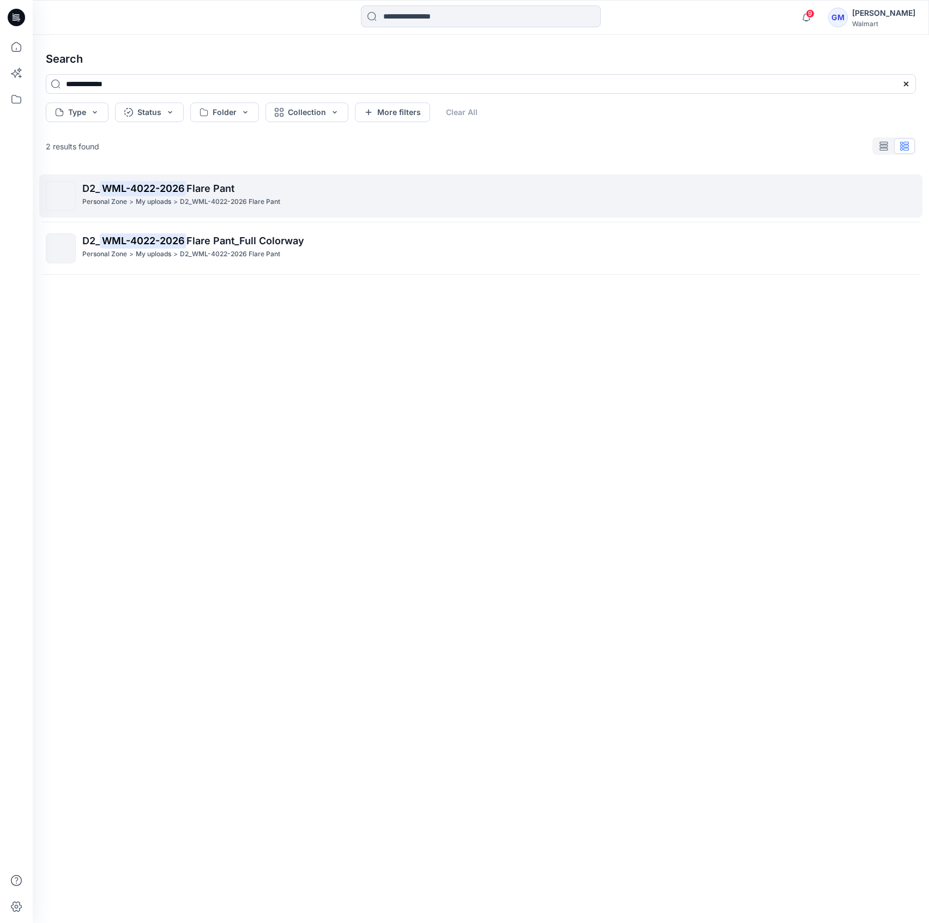
drag, startPoint x: 293, startPoint y: 177, endPoint x: 331, endPoint y: 219, distance: 57.1
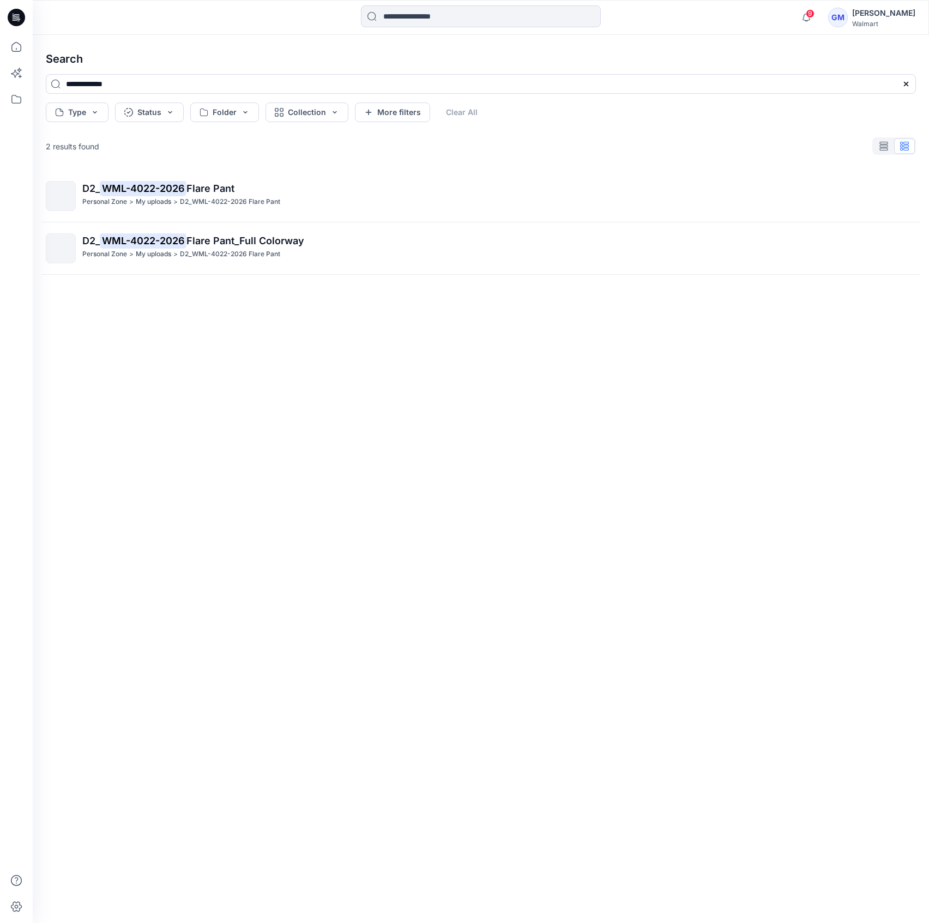
click at [293, 178] on link "D2_ WML-4022-2026 Flare Pant Personal Zone > My uploads > D2_WML-4022-2026 Flar…" at bounding box center [480, 195] width 883 height 43
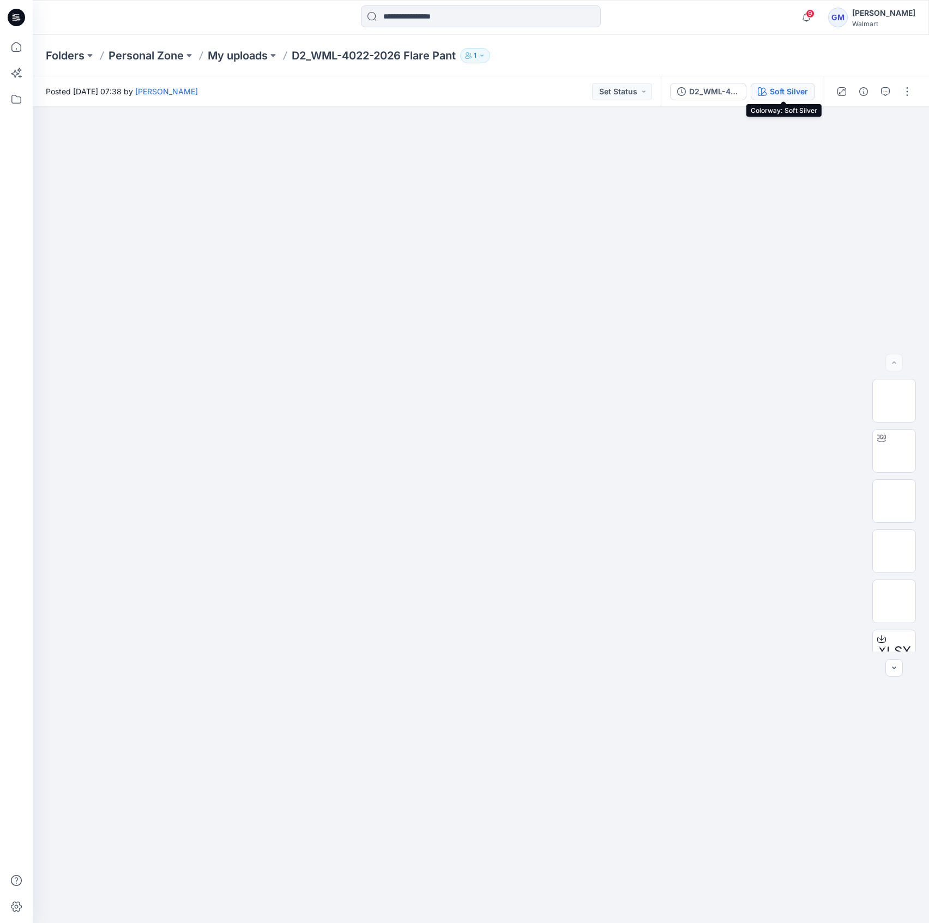
click at [771, 90] on div "Soft Silver" at bounding box center [788, 92] width 38 height 12
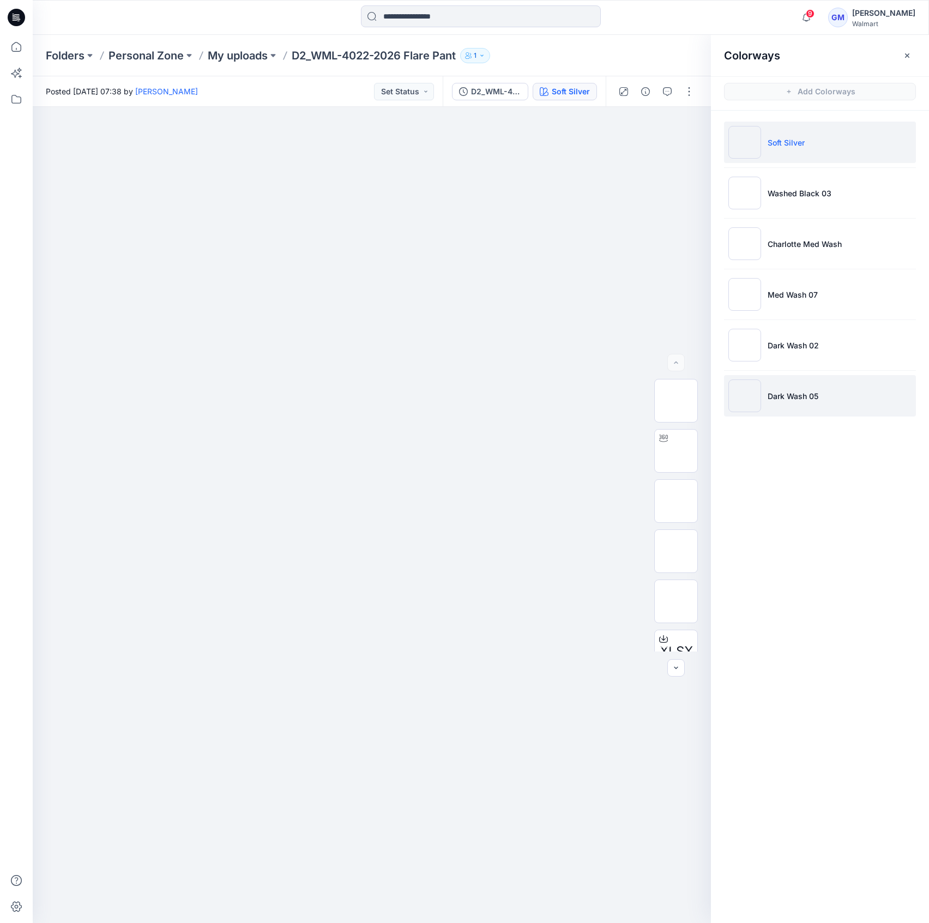
click at [783, 390] on p "Dark Wash 05" at bounding box center [792, 395] width 51 height 11
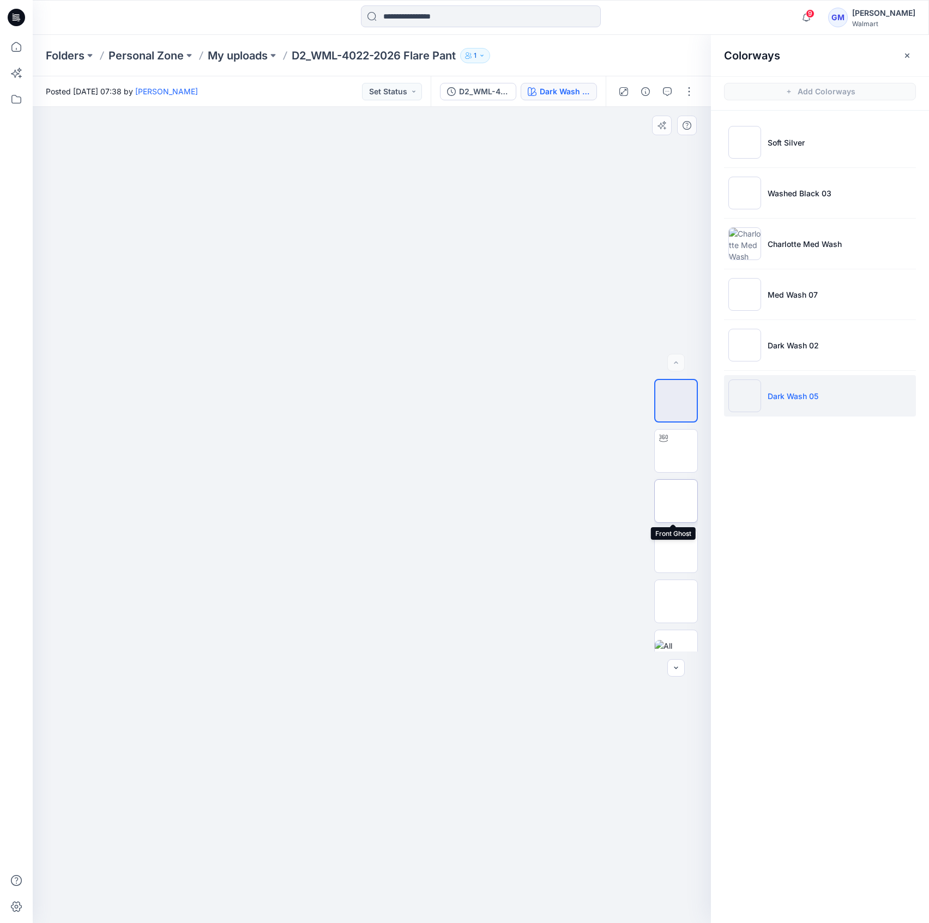
click at [676, 501] on img at bounding box center [676, 501] width 0 height 0
click at [487, 28] on div at bounding box center [481, 17] width 240 height 24
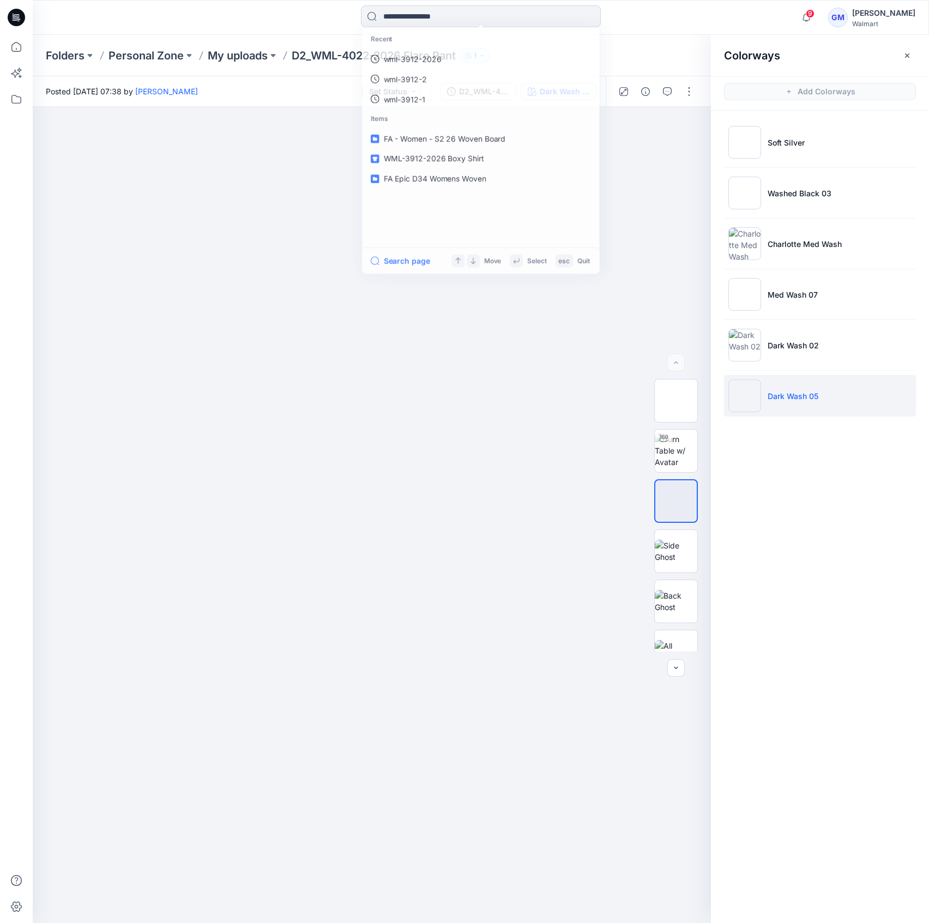
click at [500, 10] on input at bounding box center [481, 16] width 240 height 22
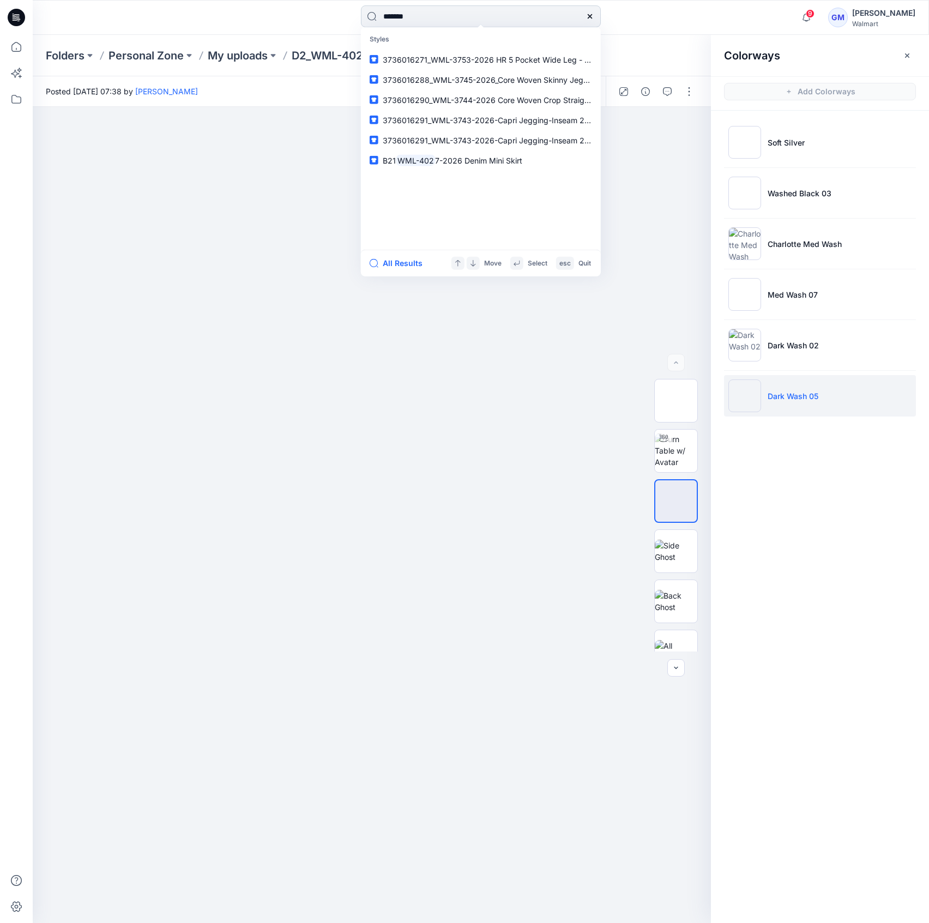
type input "********"
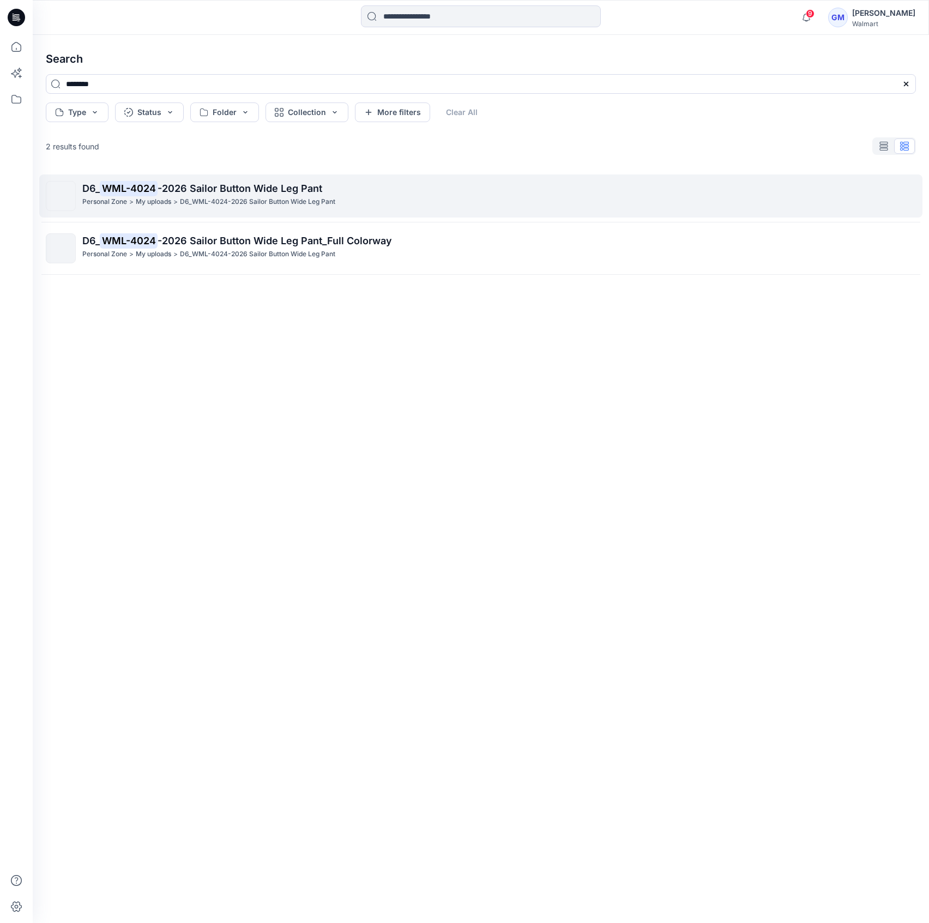
click at [428, 204] on div "Personal Zone > My uploads > D6_WML-4024-2026 Sailor Button Wide Leg Pant" at bounding box center [498, 201] width 833 height 11
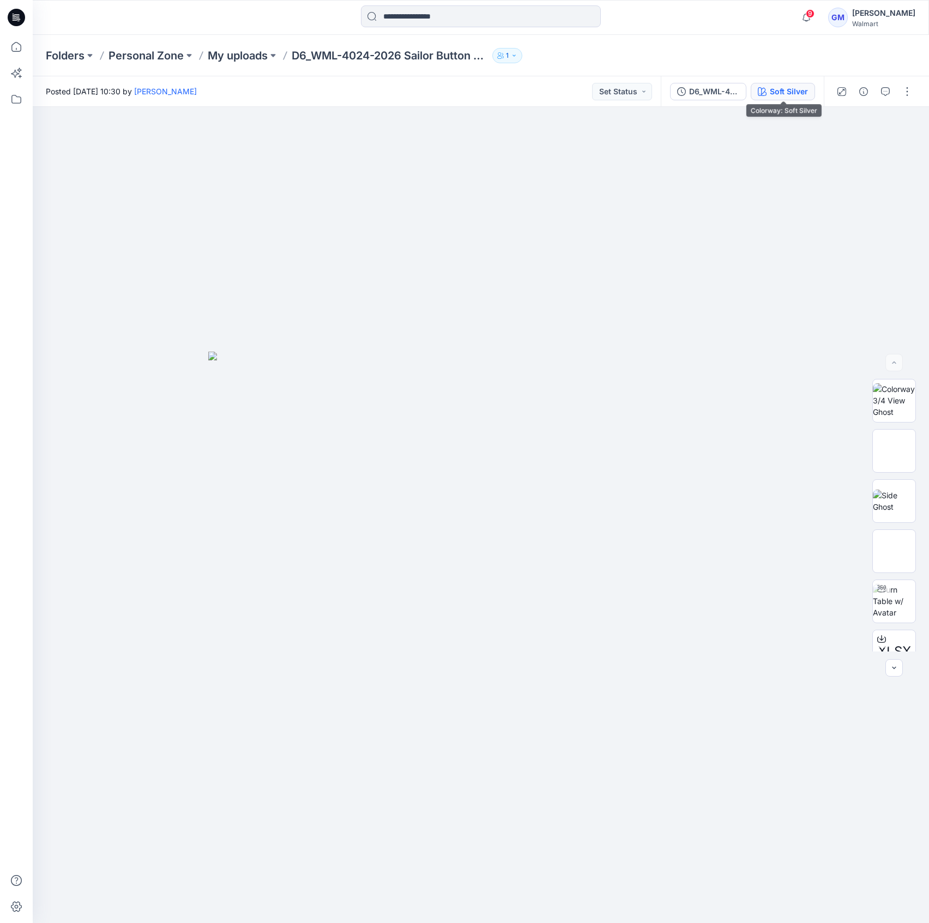
click at [781, 89] on div "Soft Silver" at bounding box center [788, 92] width 38 height 12
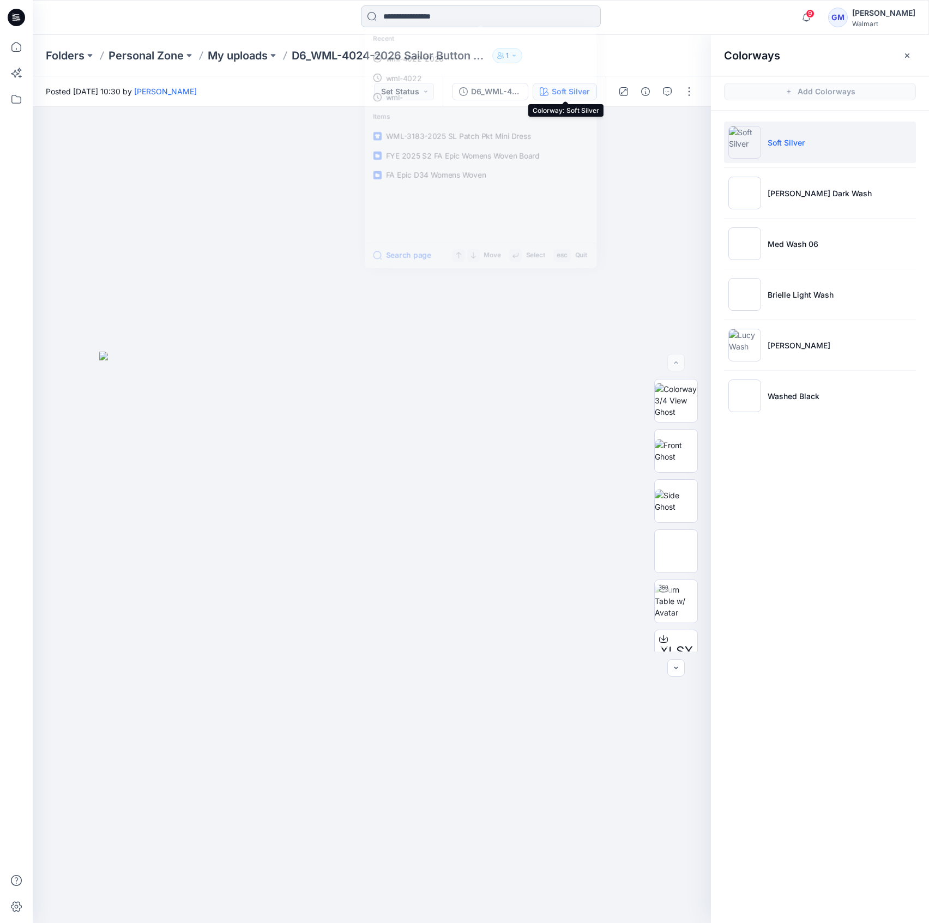
click at [507, 24] on input at bounding box center [481, 16] width 240 height 22
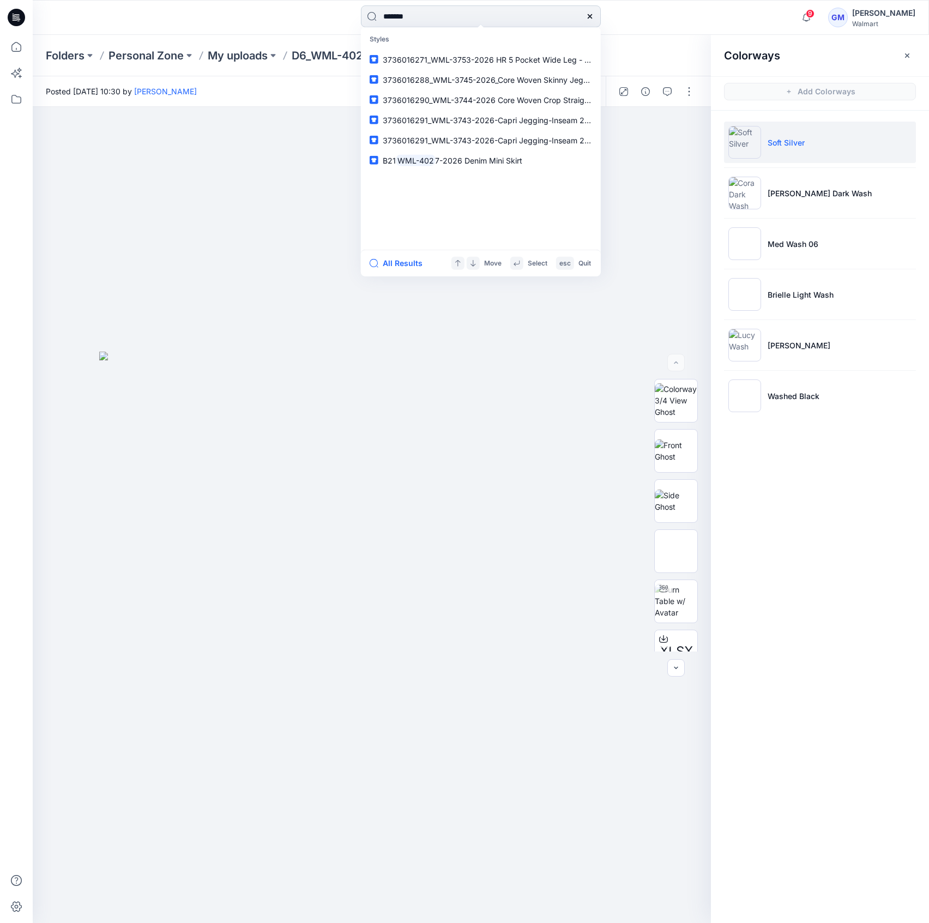
type input "********"
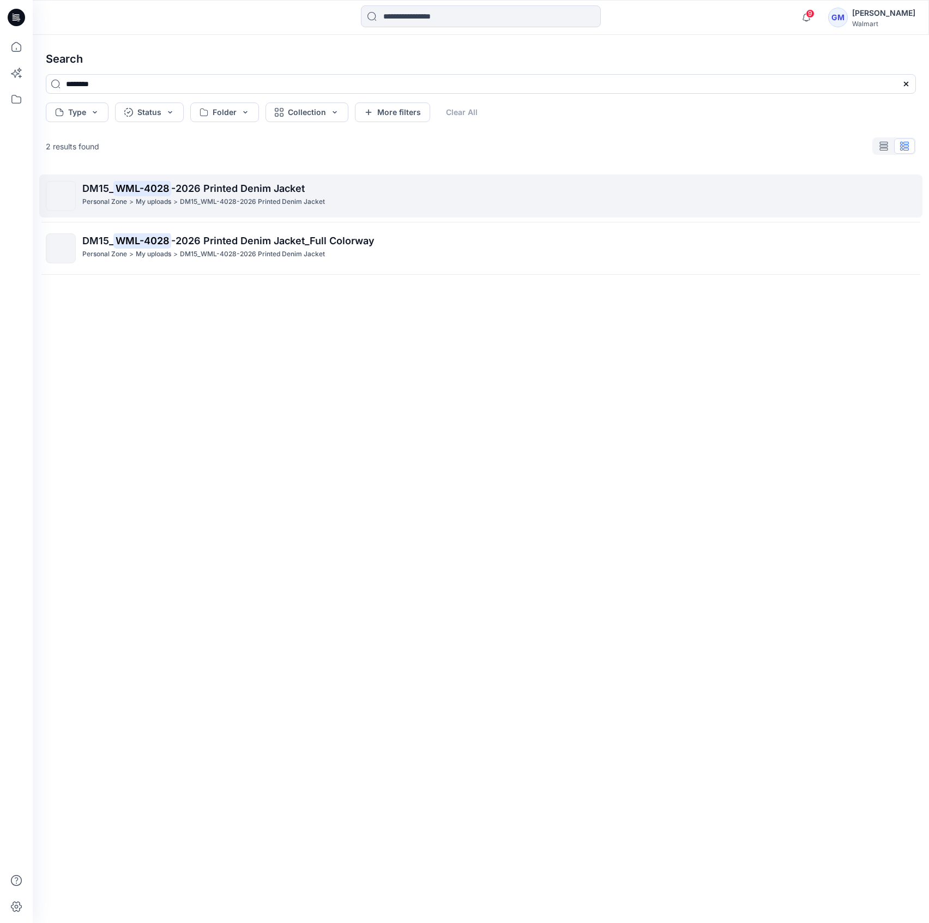
click at [398, 182] on p "DM15_ WML-4028 -2026 Printed Denim Jacket" at bounding box center [498, 188] width 833 height 15
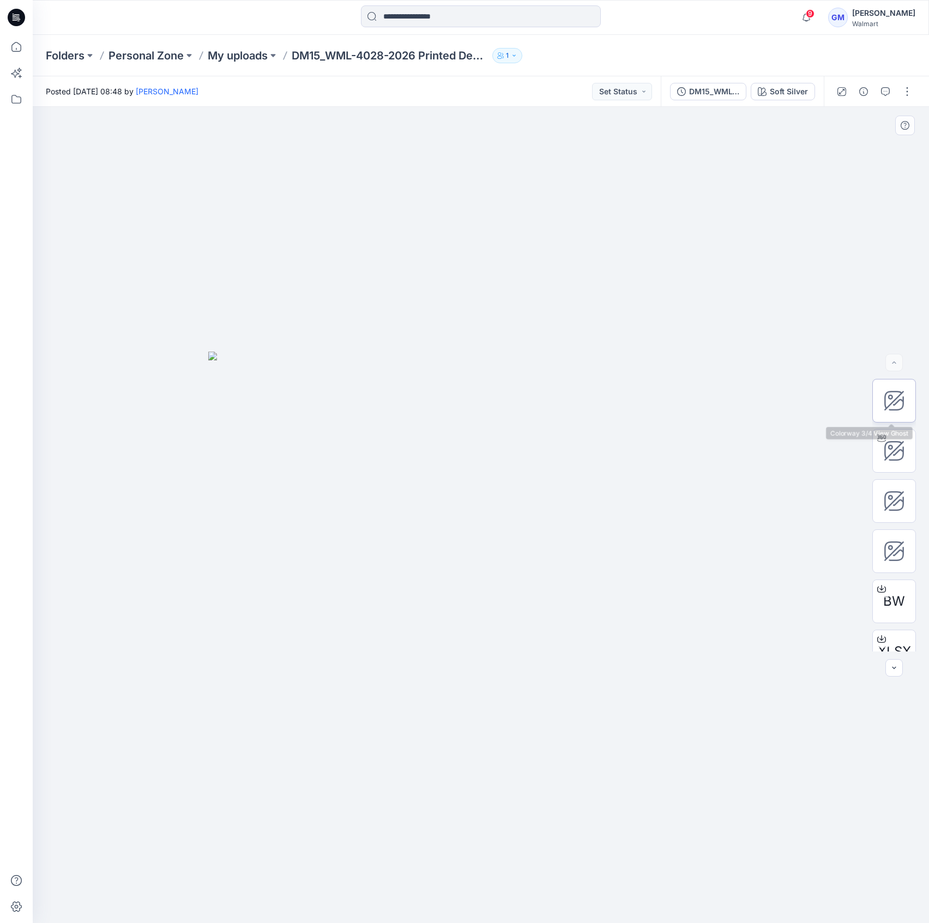
click at [886, 411] on div at bounding box center [894, 401] width 44 height 44
click at [887, 436] on div at bounding box center [894, 451] width 44 height 44
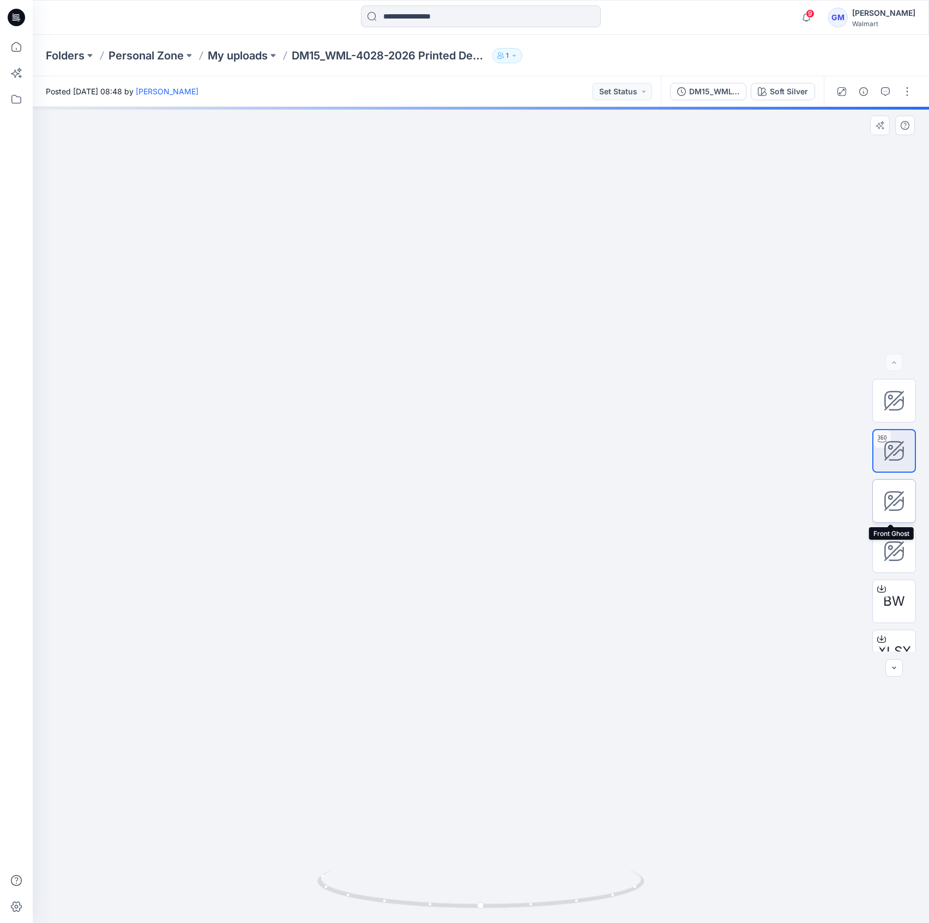
click at [896, 510] on icon at bounding box center [894, 501] width 22 height 22
click at [896, 541] on icon at bounding box center [894, 551] width 22 height 22
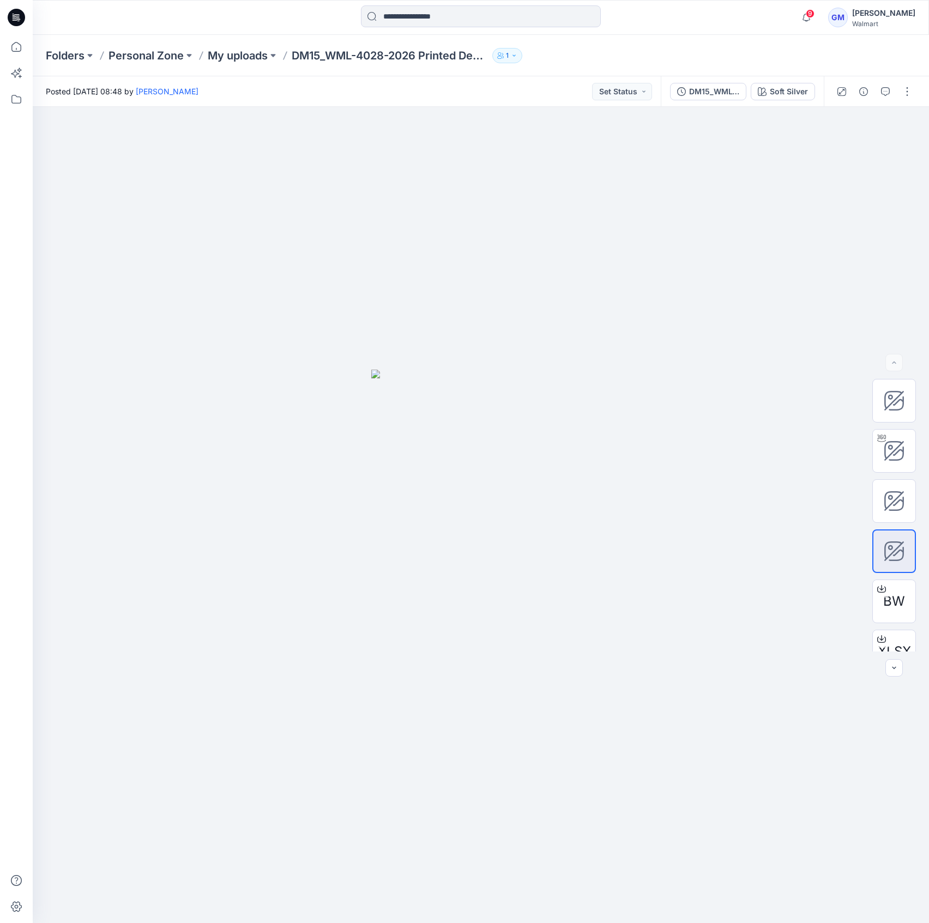
click at [741, 78] on div "DM15_WML-4028-2026 Printed Denim Jacket_Full Colorway Soft Silver" at bounding box center [741, 91] width 163 height 31
click at [778, 105] on div "DM15_WML-4028-2026 Printed Denim Jacket_Full Colorway Soft Silver" at bounding box center [741, 91] width 163 height 31
click at [780, 81] on div "DM15_WML-4028-2026 Printed Denim Jacket_Full Colorway Soft Silver" at bounding box center [741, 91] width 163 height 31
click at [780, 89] on div "Soft Silver" at bounding box center [788, 92] width 38 height 12
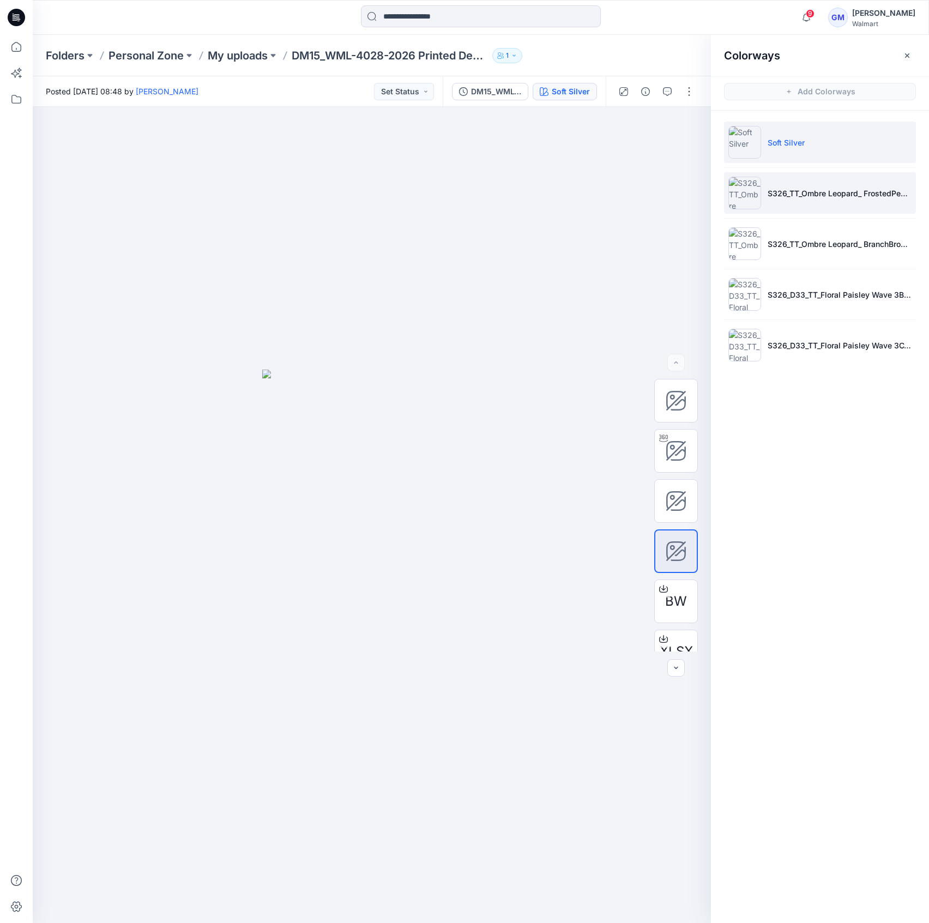
click at [826, 181] on li "S326_TT_Ombre Leopard_ FrostedPeach_7cols" at bounding box center [820, 192] width 192 height 41
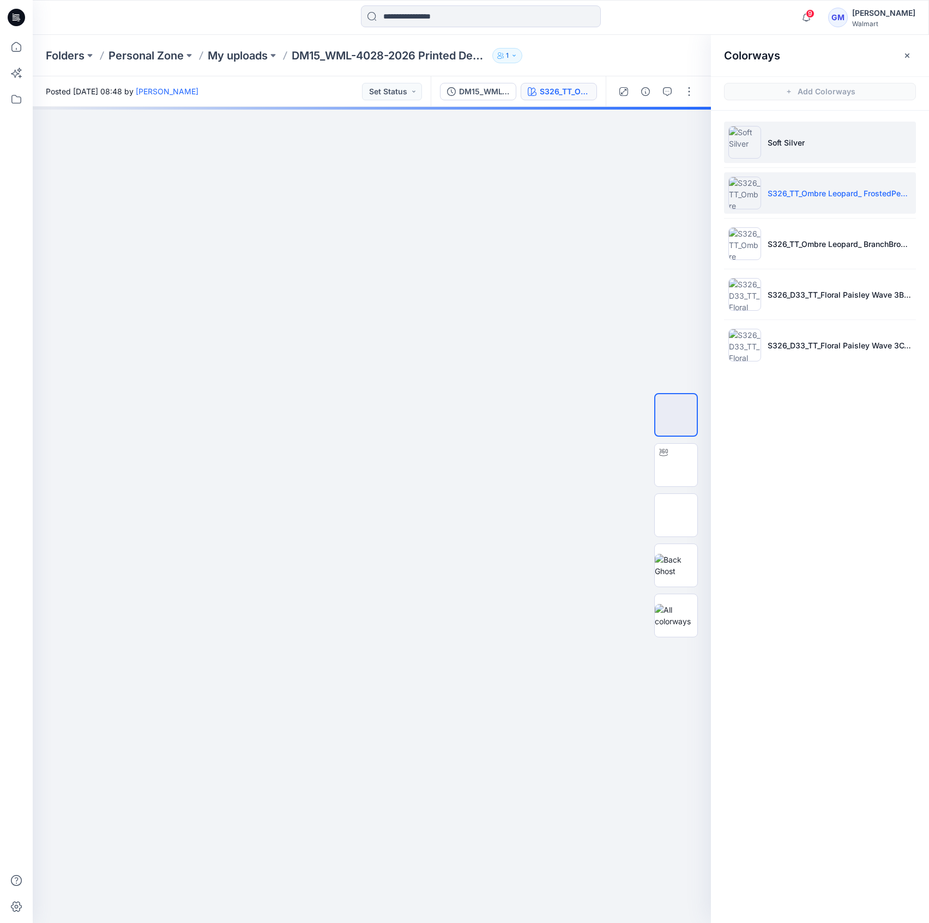
click at [819, 151] on li "Soft Silver" at bounding box center [820, 142] width 192 height 41
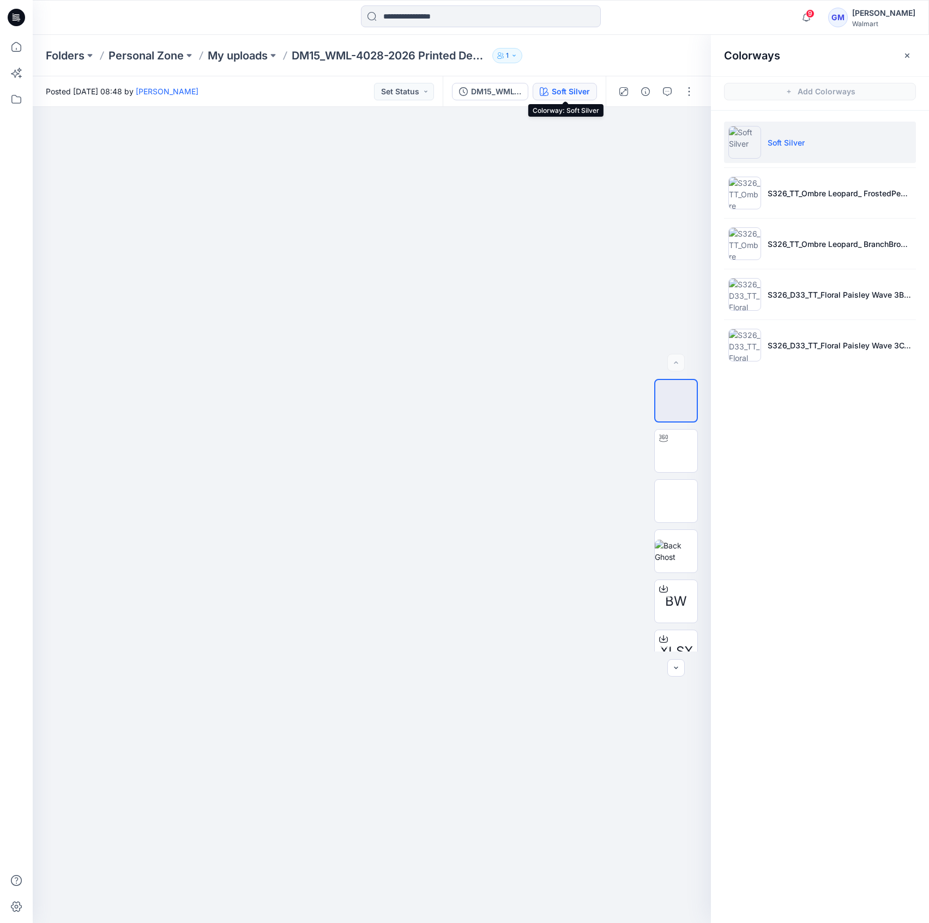
click at [572, 93] on div "Soft Silver" at bounding box center [570, 92] width 38 height 12
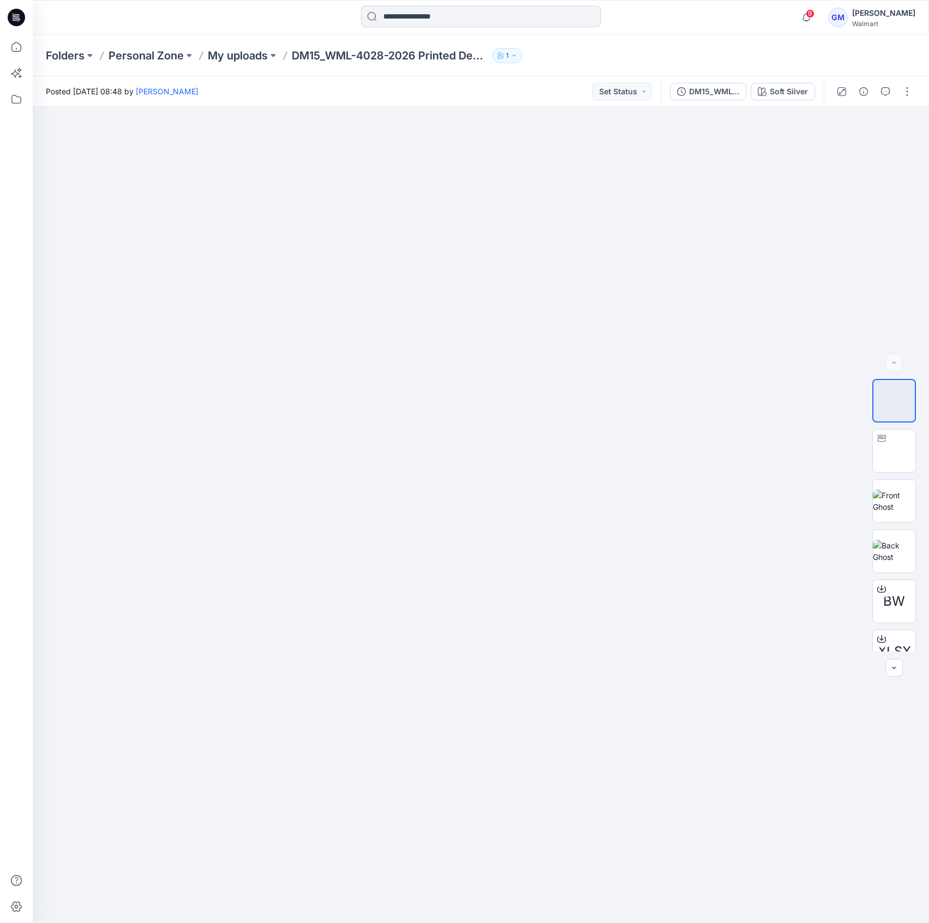
click at [786, 100] on div "DM15_WML-4028-2026 Printed Denim Jacket_Full Colorway Soft Silver" at bounding box center [741, 91] width 163 height 31
click at [789, 90] on div "Soft Silver" at bounding box center [788, 92] width 38 height 12
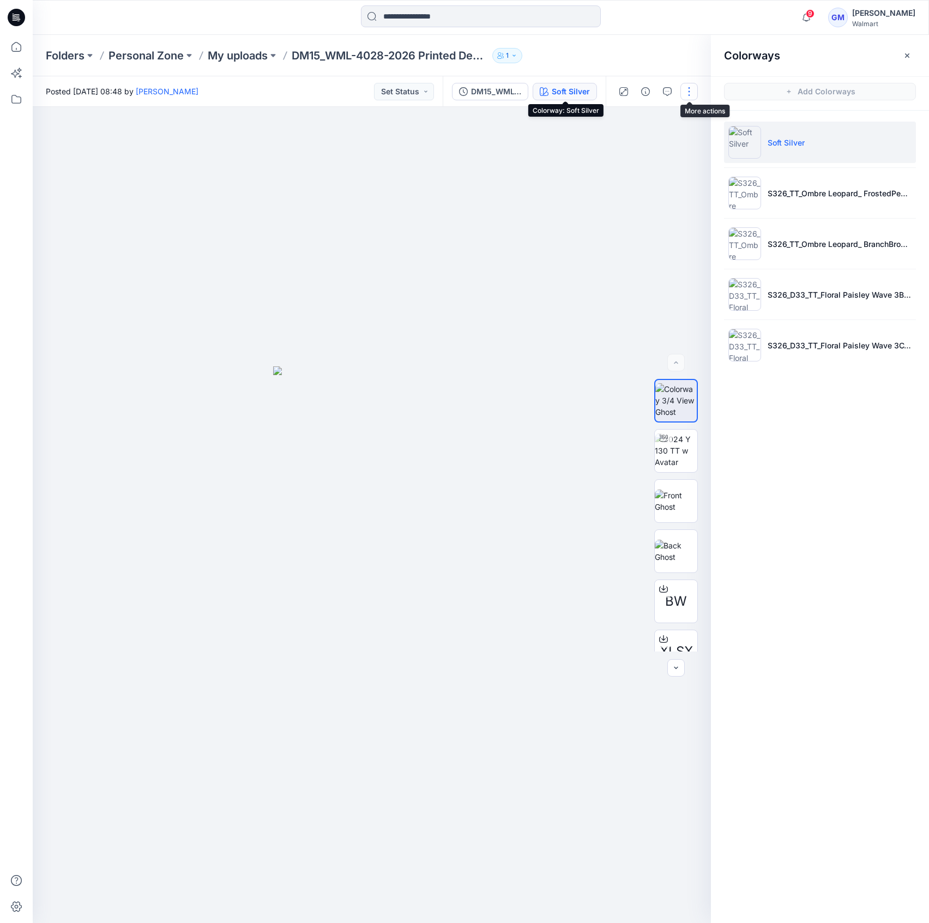
click at [687, 90] on button "button" at bounding box center [688, 91] width 17 height 17
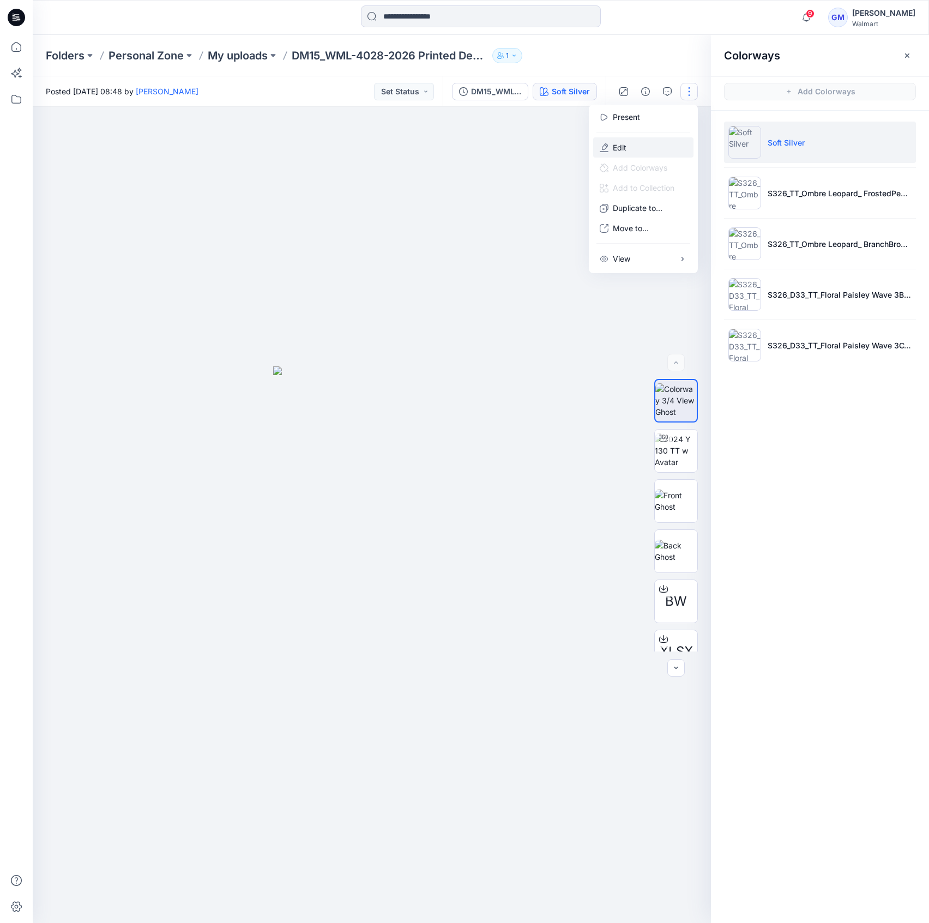
click at [668, 140] on button "Edit" at bounding box center [643, 147] width 100 height 20
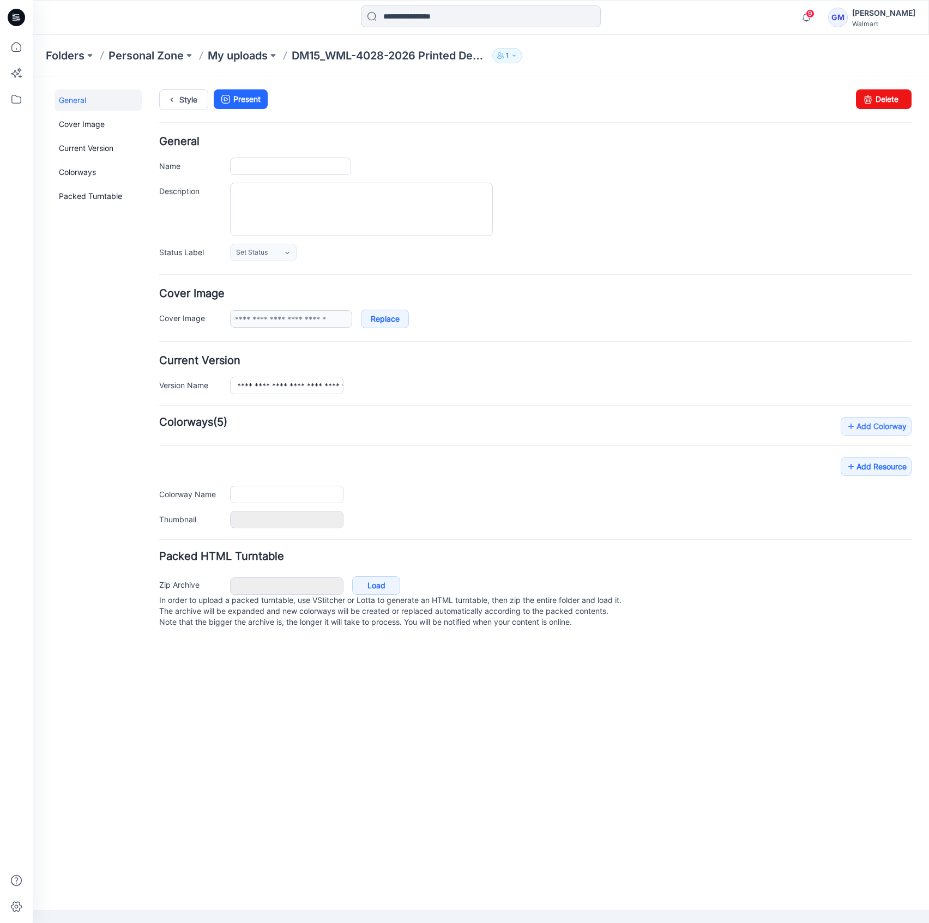
type input "**********"
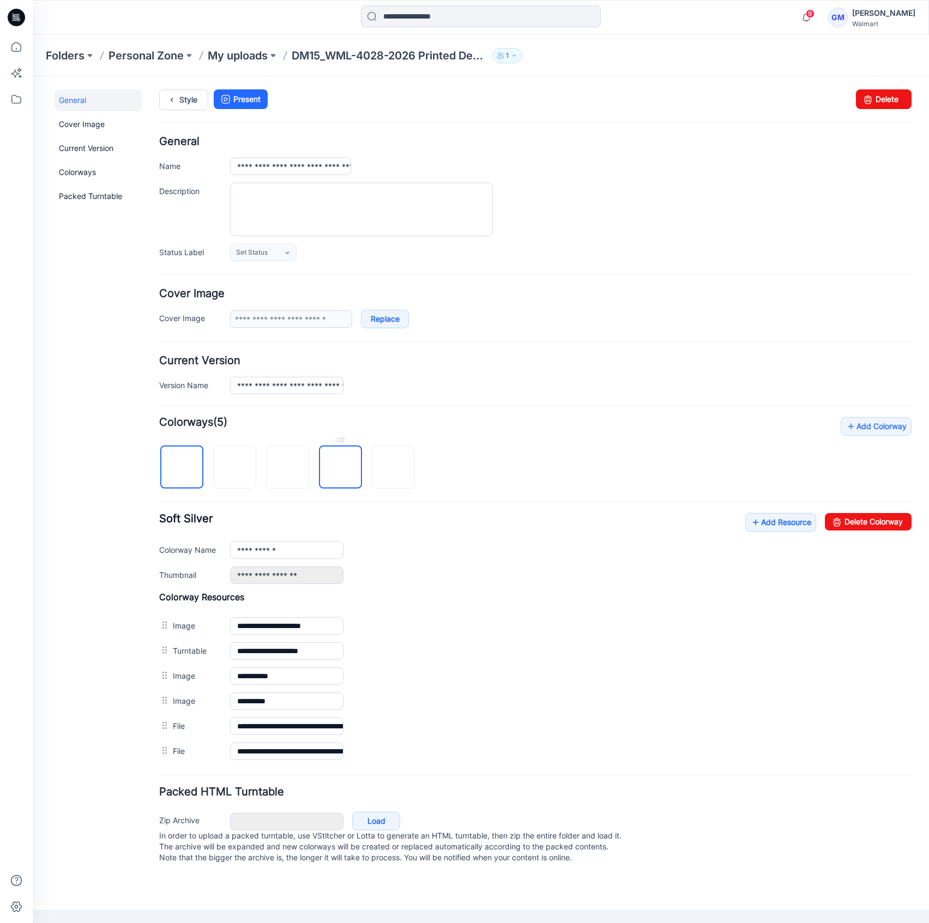
click at [341, 468] on img at bounding box center [341, 468] width 0 height 0
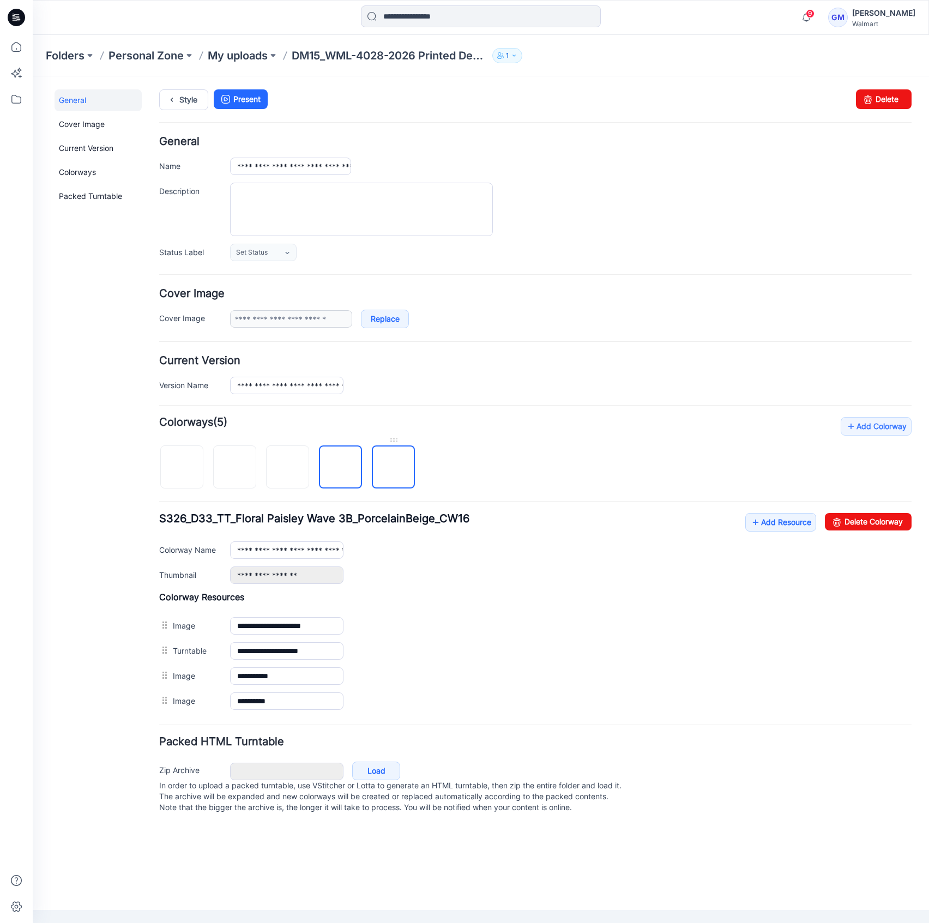
click at [393, 468] on img at bounding box center [393, 468] width 0 height 0
click at [857, 537] on div "**********" at bounding box center [535, 548] width 752 height 71
drag, startPoint x: 883, startPoint y: 525, endPoint x: 568, endPoint y: 142, distance: 496.0
click at [883, 525] on link "Delete Colorway" at bounding box center [867, 521] width 87 height 17
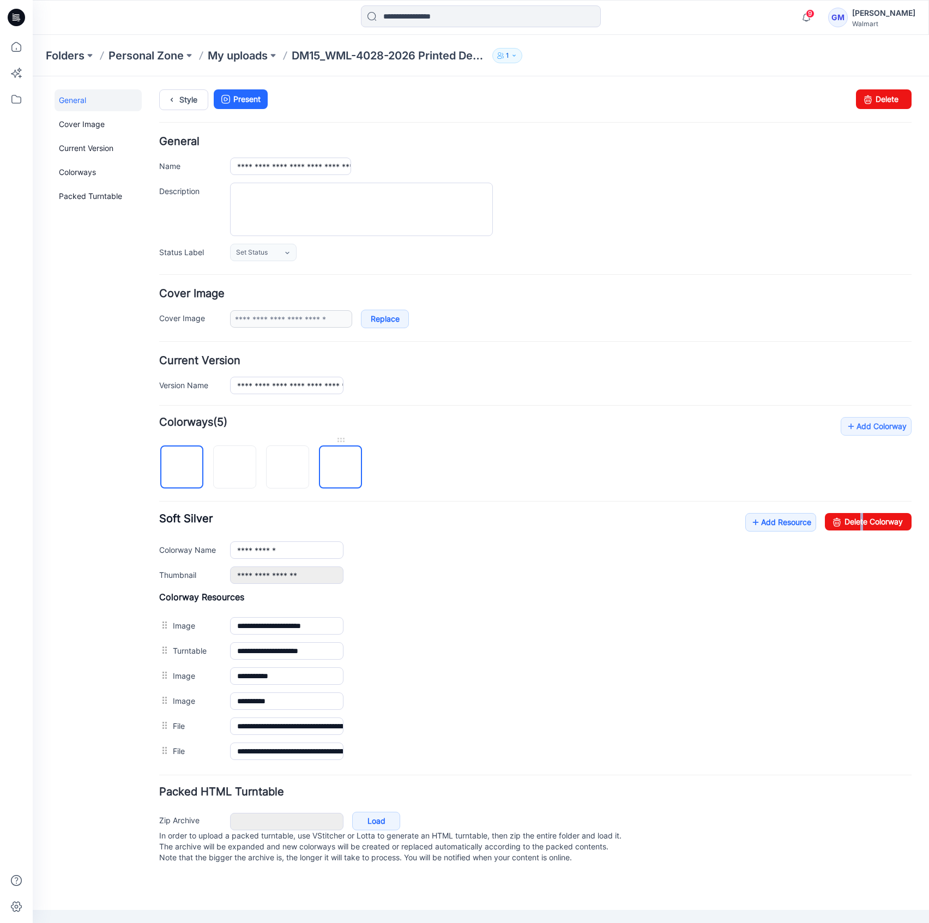
click at [341, 468] on img at bounding box center [341, 468] width 0 height 0
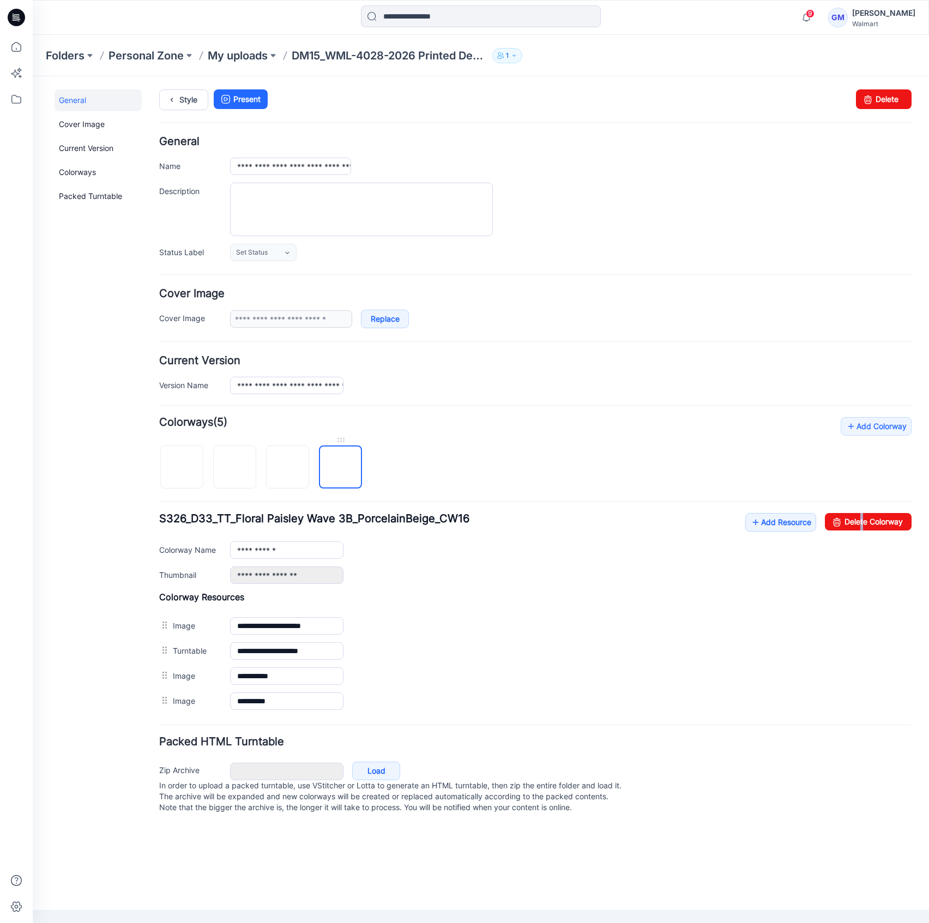
type input "**********"
click at [547, 525] on div "**********" at bounding box center [535, 548] width 752 height 71
click at [183, 96] on link "Style" at bounding box center [183, 99] width 49 height 21
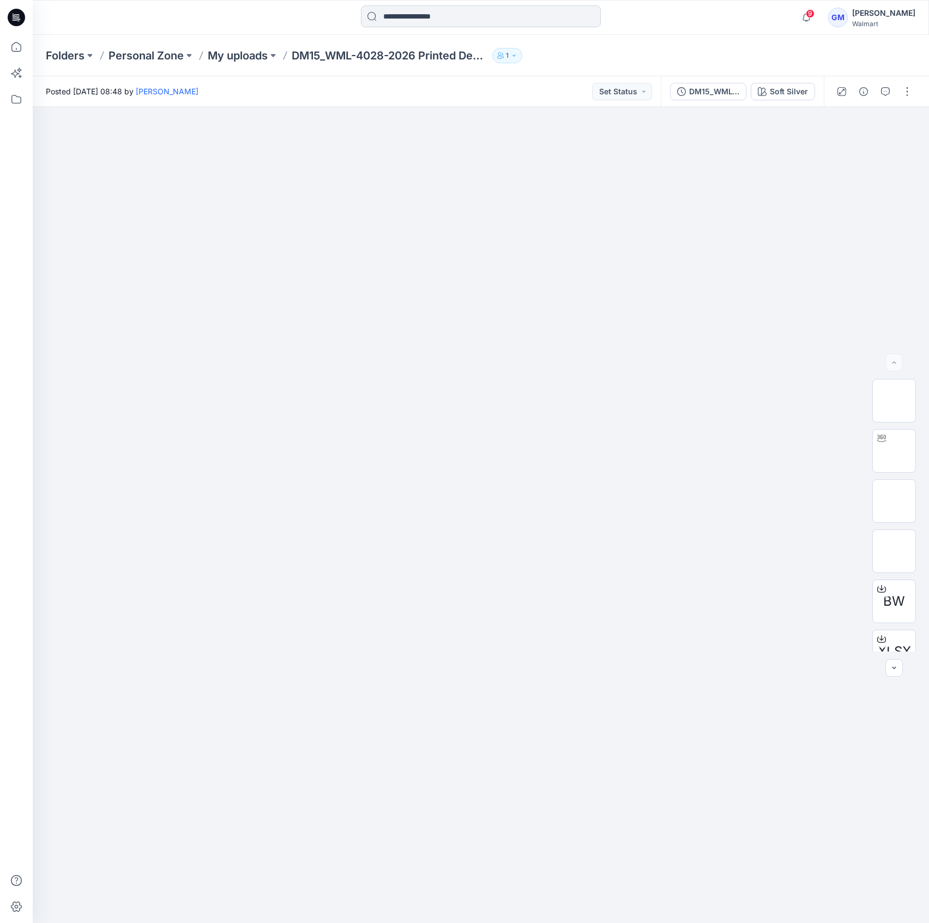
click at [533, 16] on input at bounding box center [481, 16] width 240 height 22
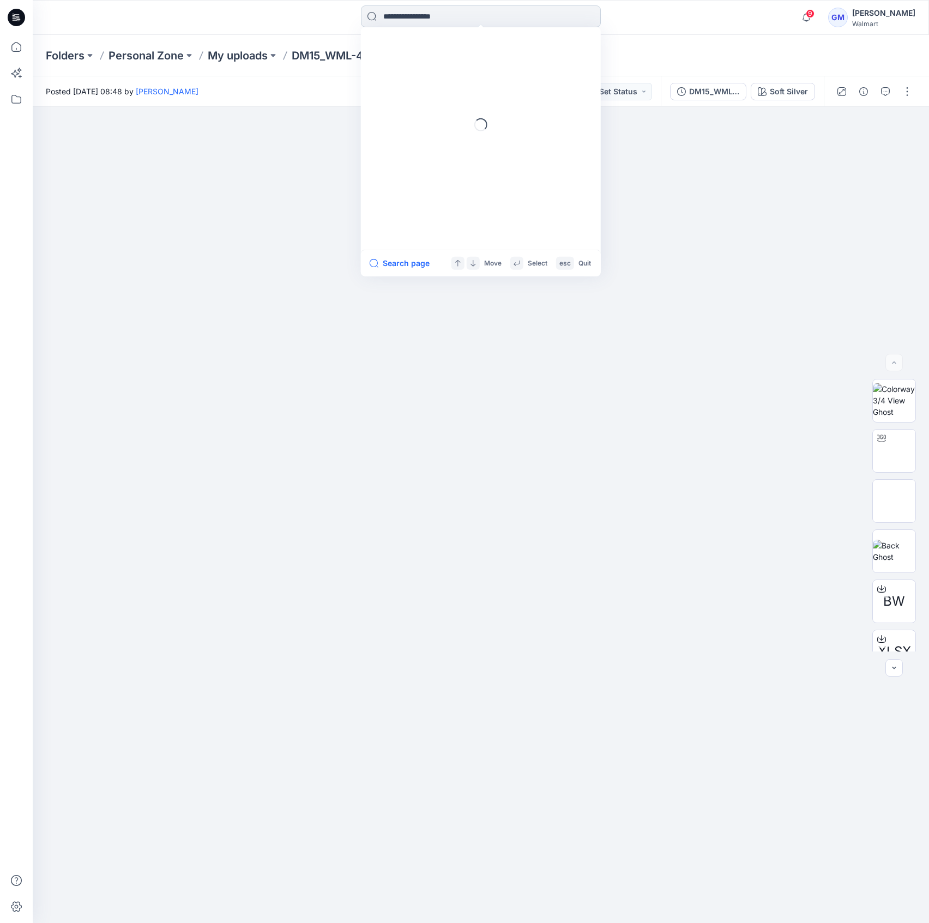
click at [533, 16] on input at bounding box center [481, 16] width 240 height 22
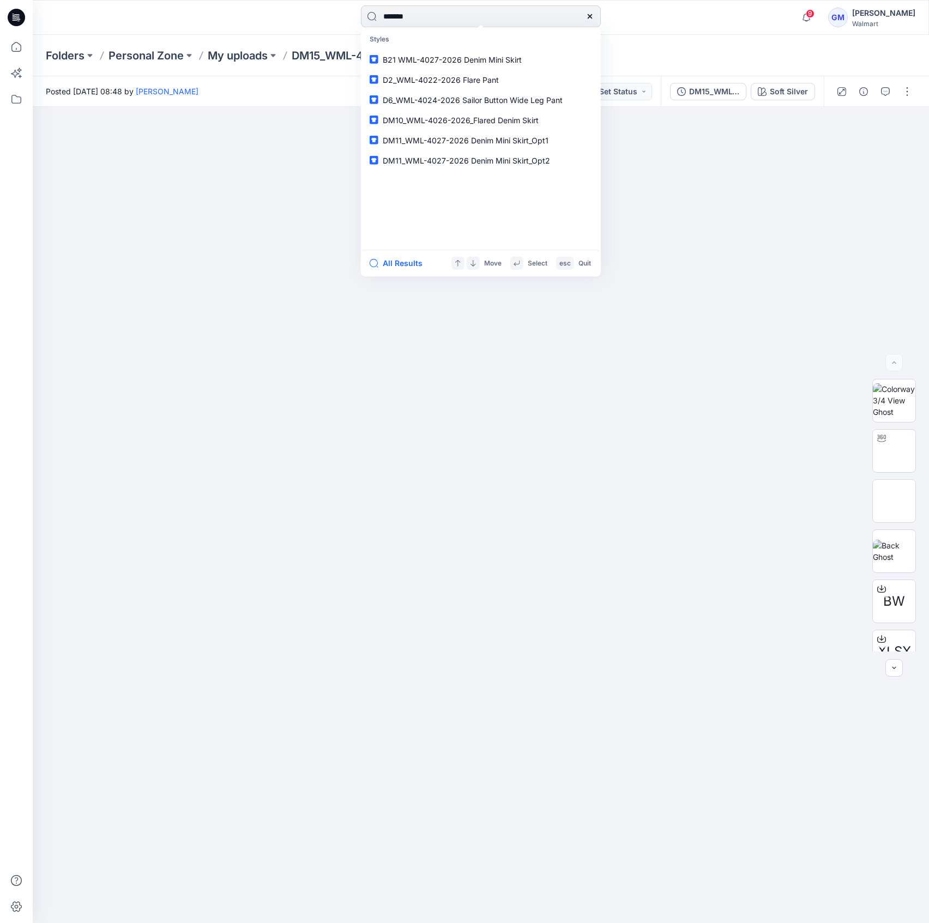
type input "********"
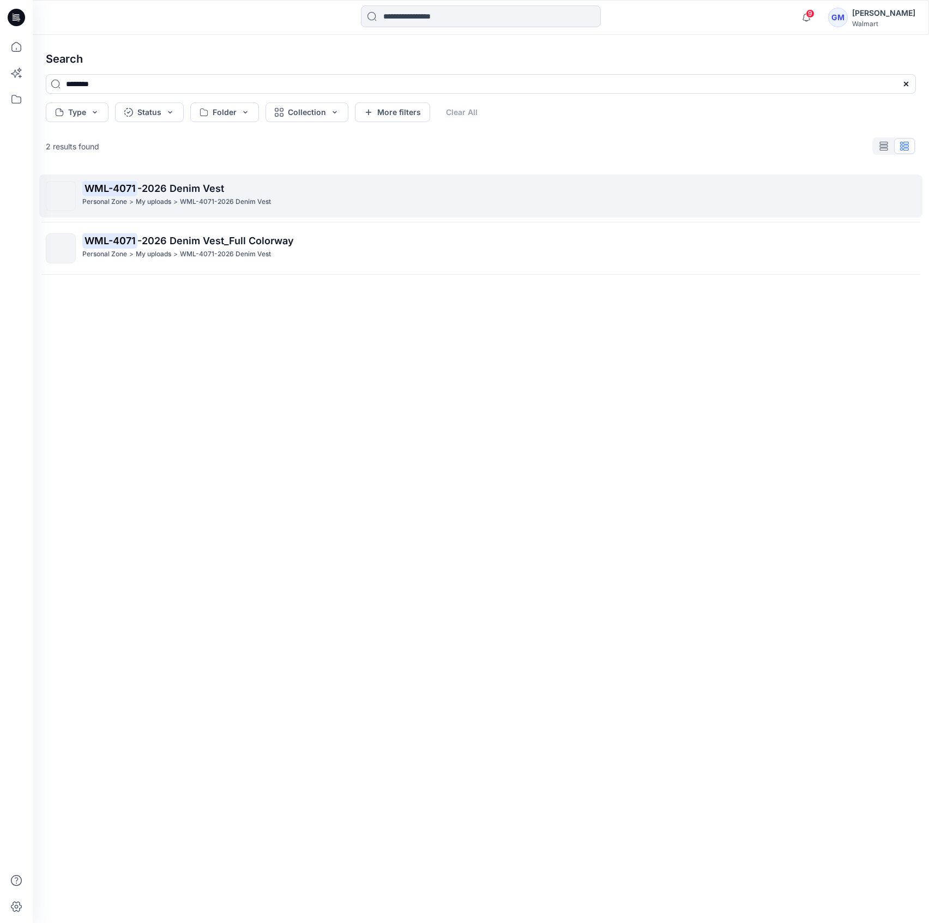
click at [257, 199] on p "WML-4071-2026 Denim Vest" at bounding box center [225, 201] width 91 height 11
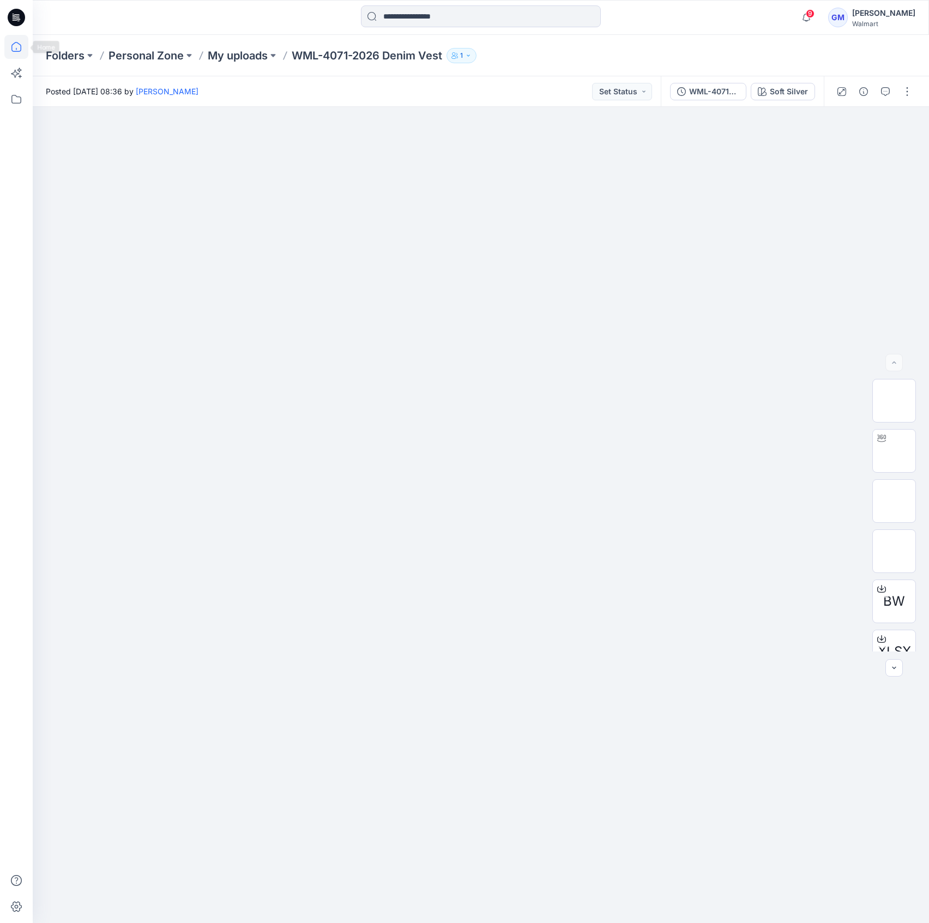
click at [17, 45] on icon at bounding box center [16, 47] width 24 height 24
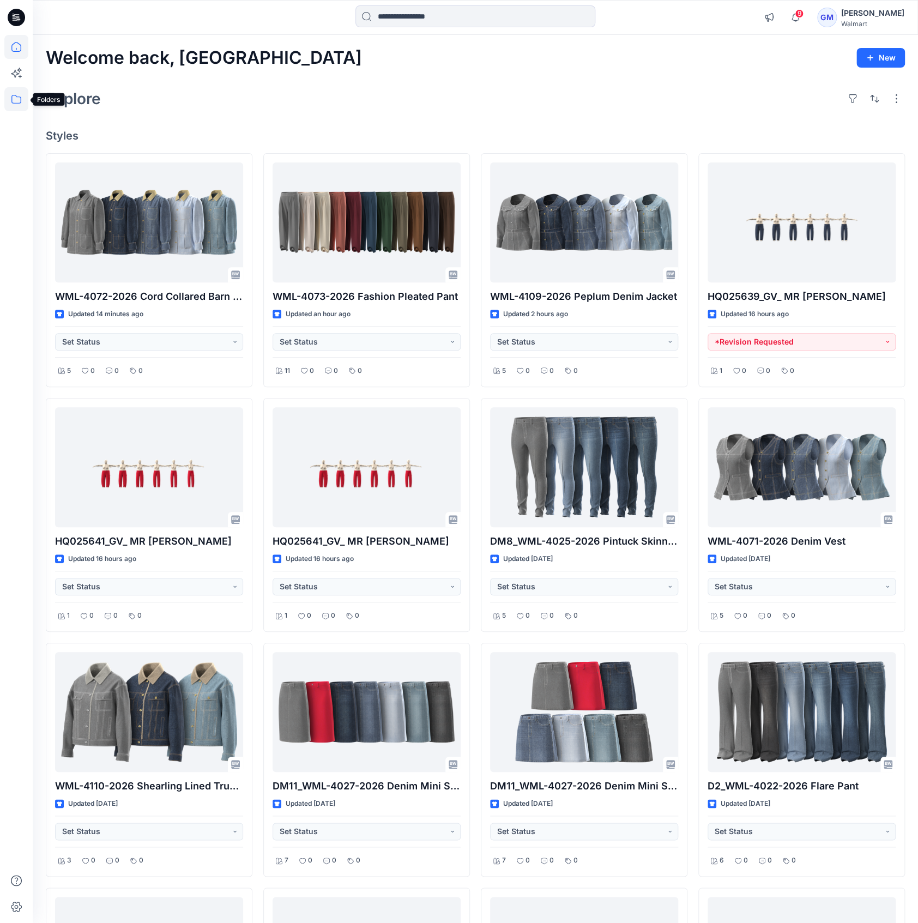
click at [16, 101] on icon at bounding box center [16, 99] width 24 height 24
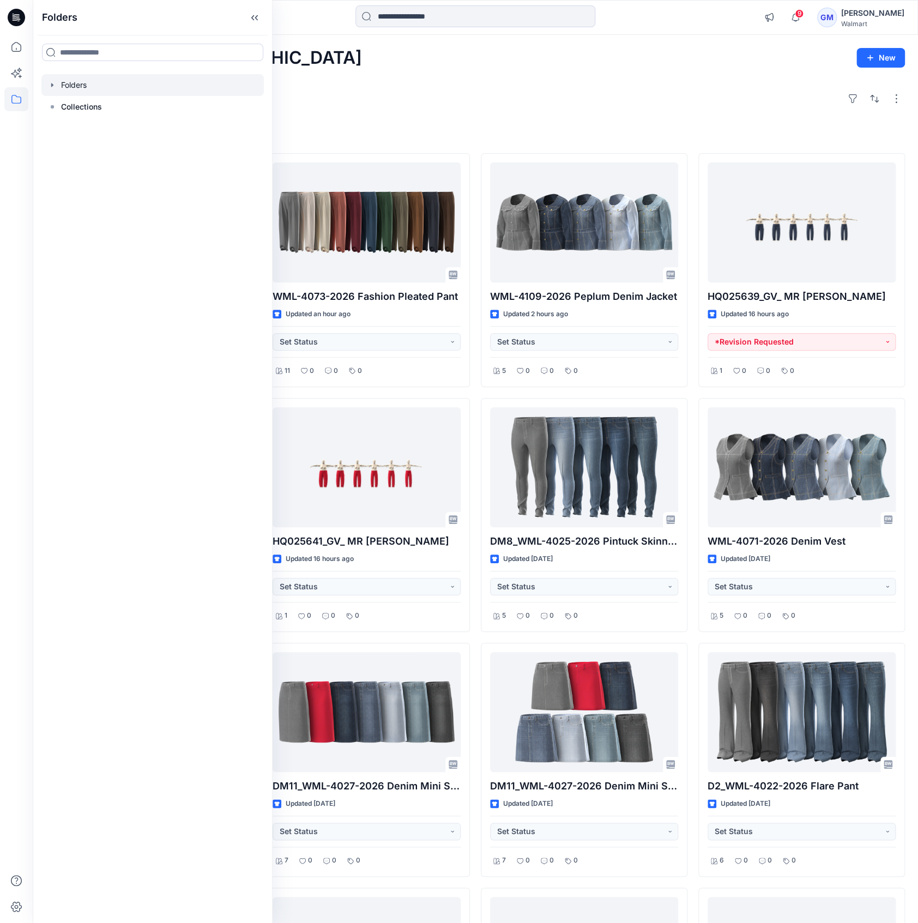
click at [70, 84] on div at bounding box center [152, 85] width 222 height 22
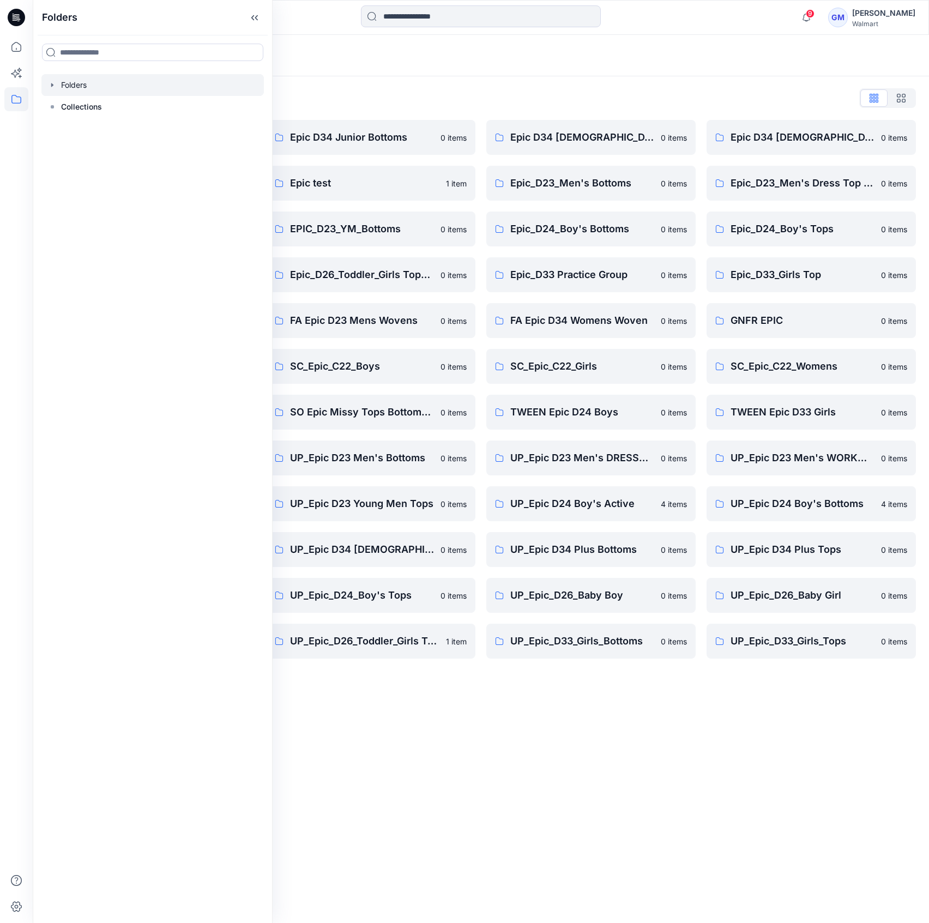
click at [369, 84] on div "Folders List Epic D23 Young Men Tops 0 items Epic NYC practice board 0 items Ep…" at bounding box center [481, 396] width 896 height 641
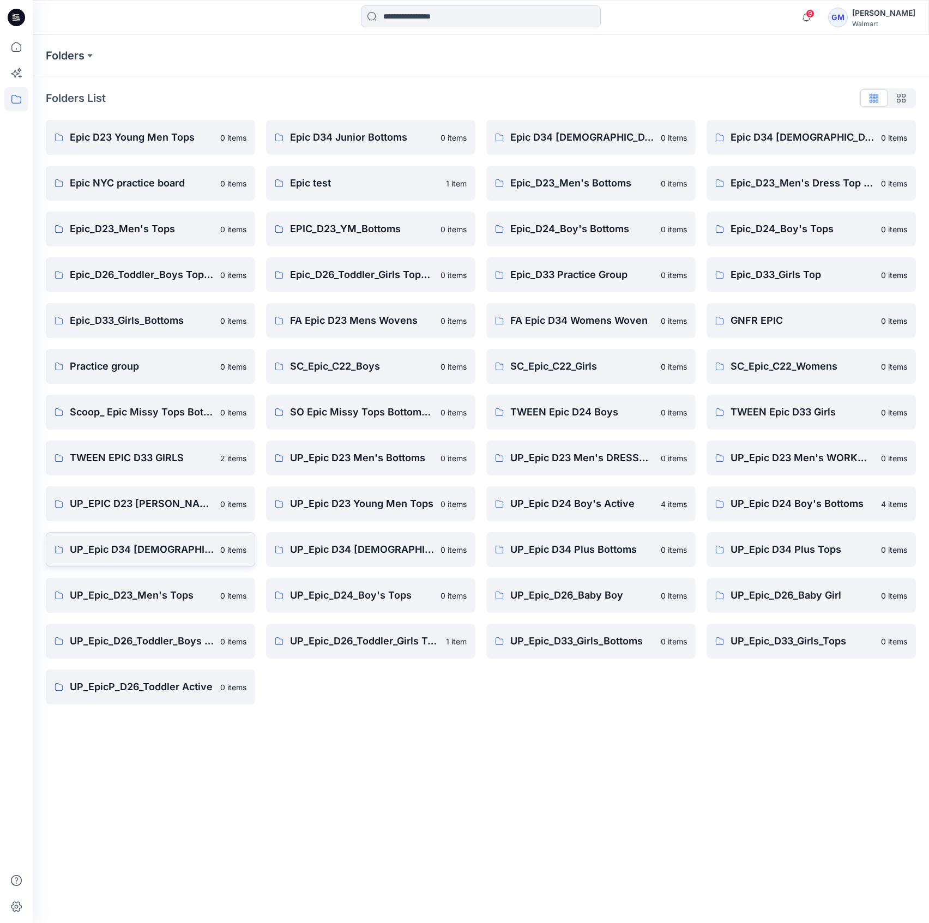
click at [192, 537] on link "UP_Epic D34 Ladies Bottoms 0 items" at bounding box center [150, 549] width 209 height 35
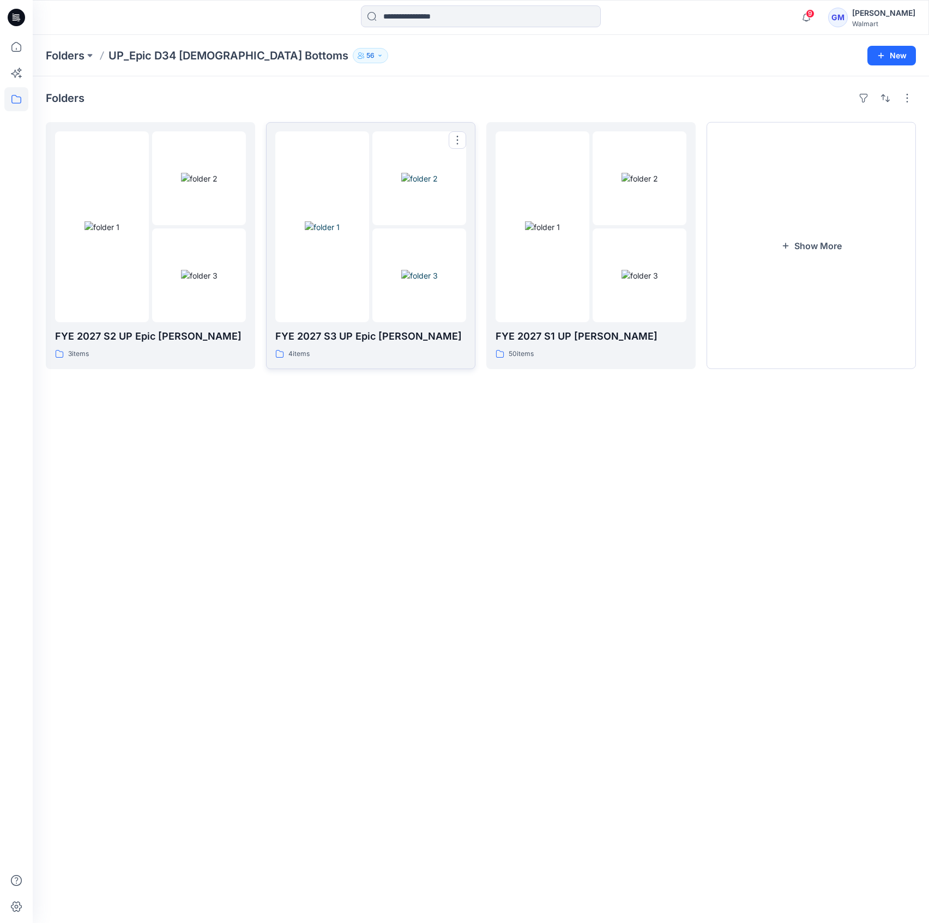
click at [339, 233] on img at bounding box center [322, 226] width 35 height 11
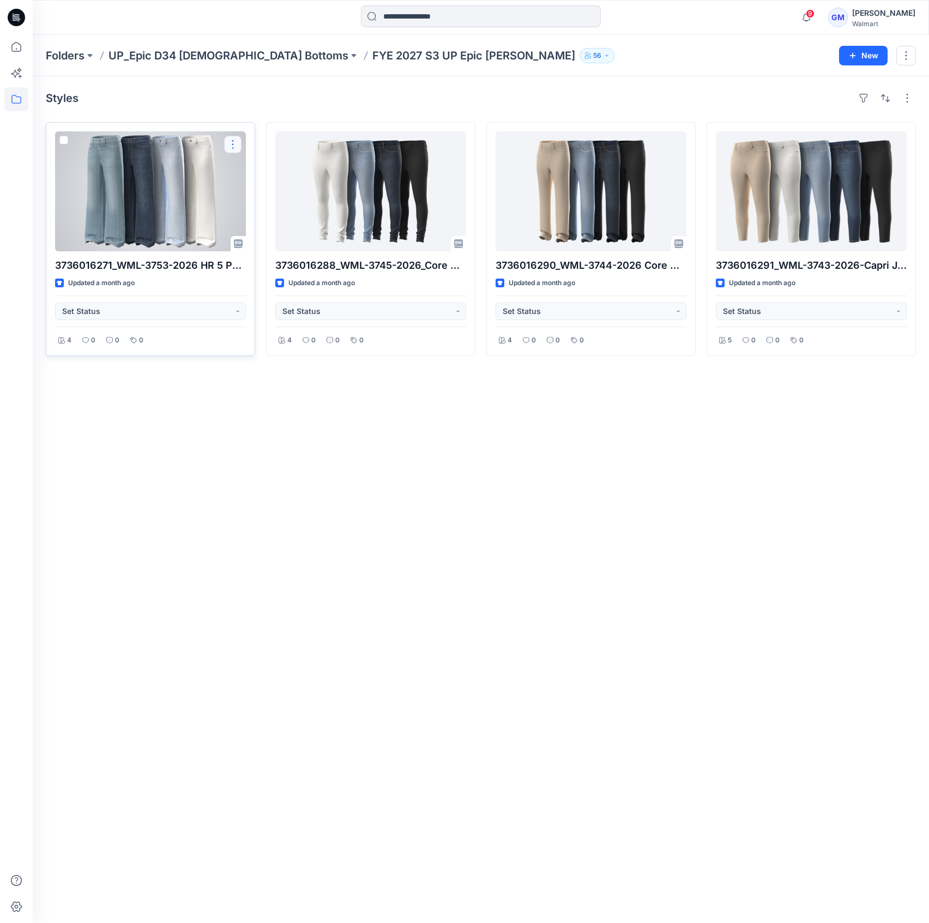
click at [238, 142] on button "button" at bounding box center [232, 144] width 17 height 17
click at [113, 162] on div at bounding box center [150, 191] width 191 height 120
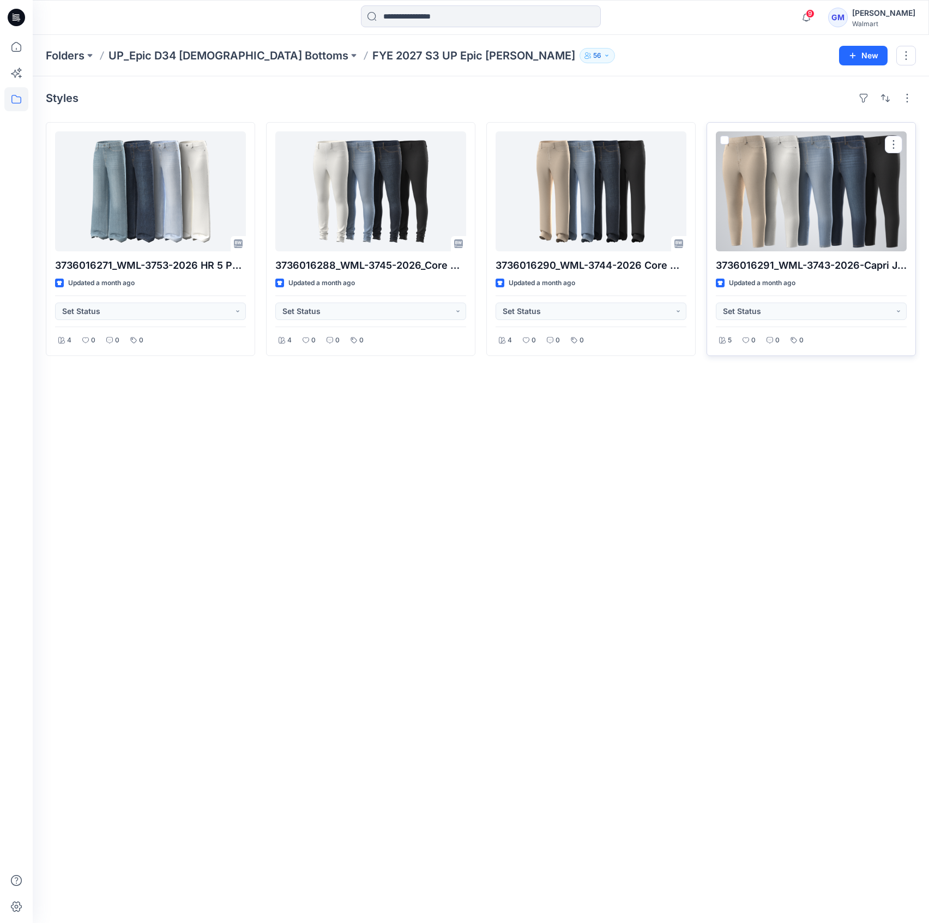
click at [865, 187] on div at bounding box center [811, 191] width 191 height 120
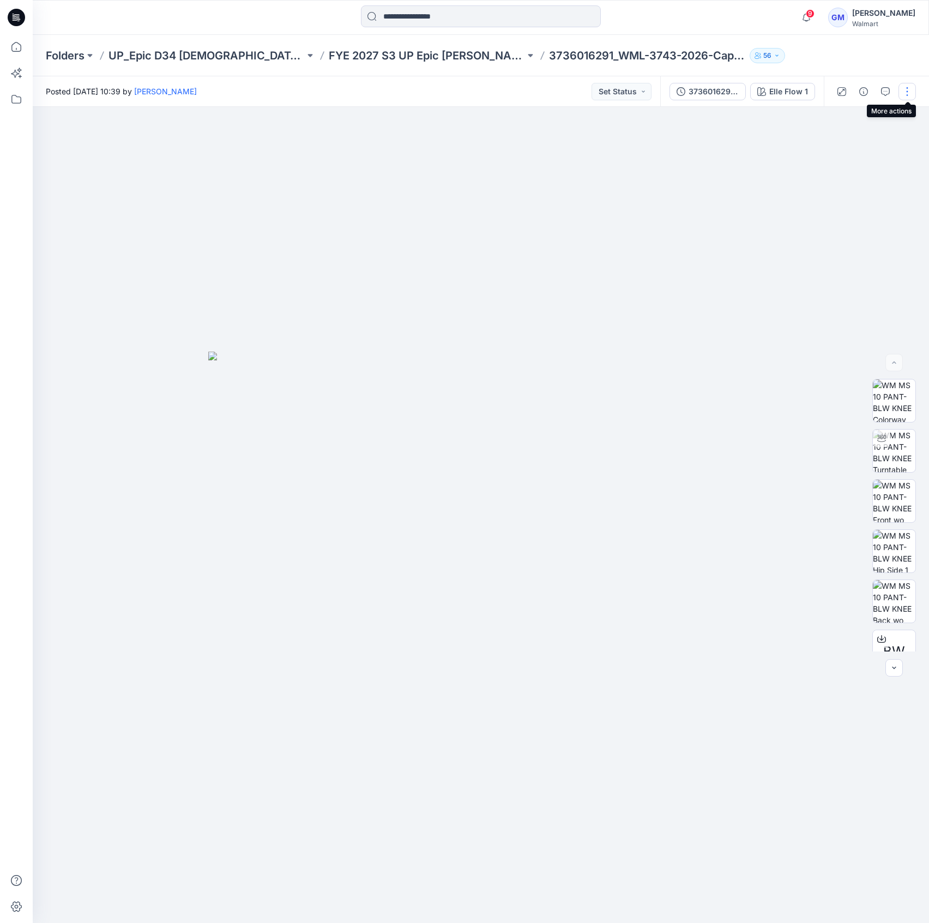
click at [913, 90] on button "button" at bounding box center [906, 91] width 17 height 17
click at [846, 150] on button "Edit" at bounding box center [861, 147] width 100 height 20
click at [850, 137] on button "Edit" at bounding box center [861, 147] width 100 height 20
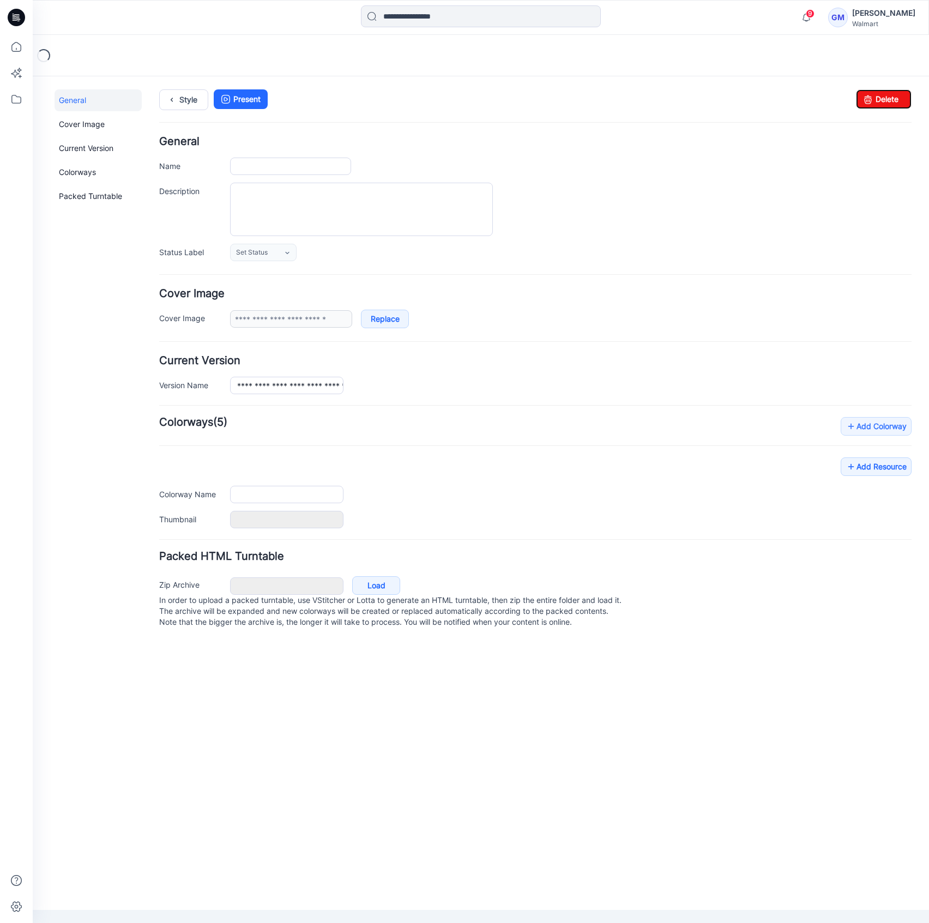
click at [907, 98] on link "Delete" at bounding box center [884, 99] width 56 height 20
type input "**********"
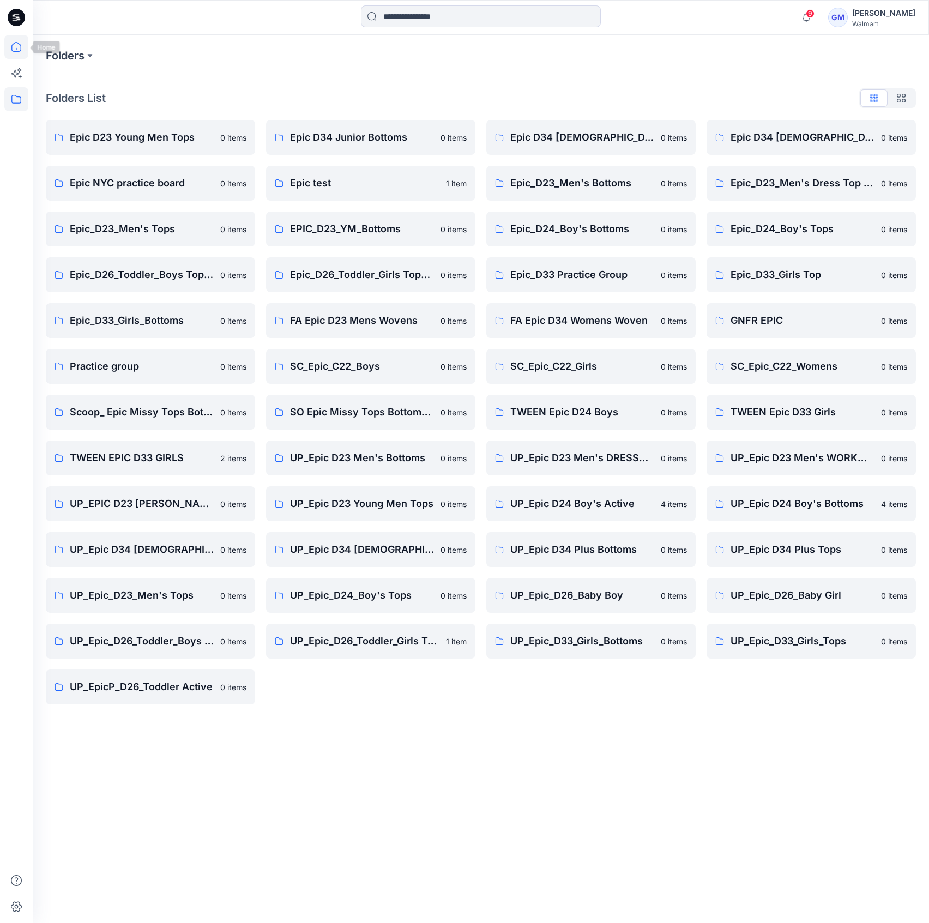
click at [11, 40] on icon at bounding box center [16, 47] width 24 height 24
